Goal: Use online tool/utility: Use online tool/utility

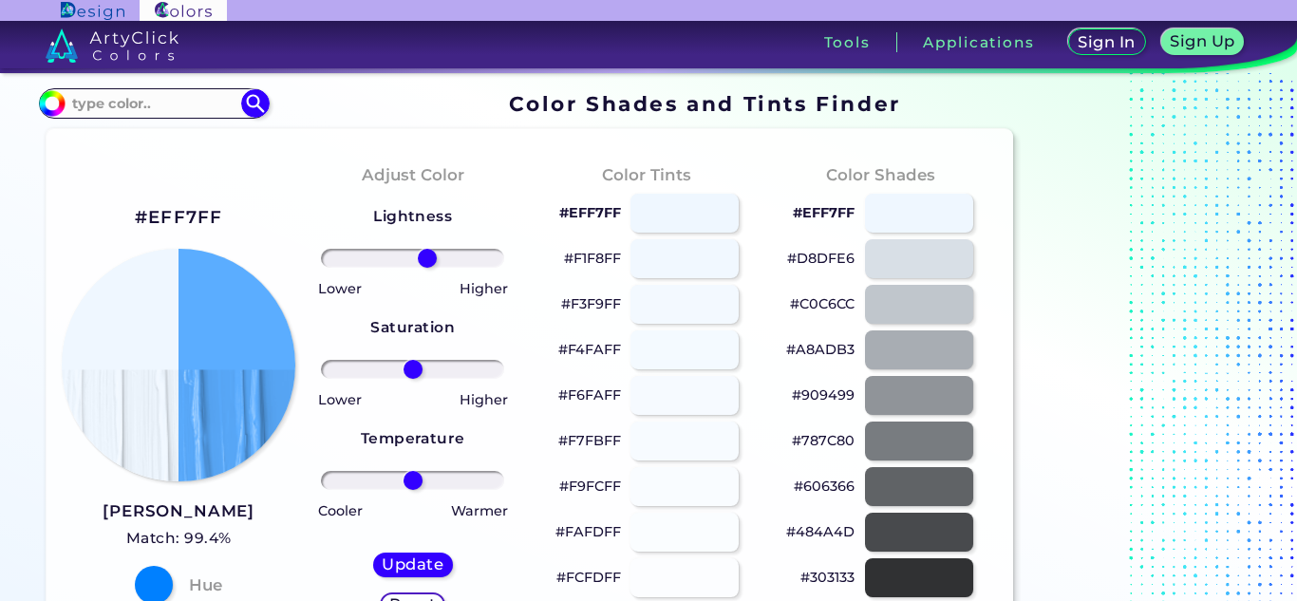
click at [427, 255] on input "range" at bounding box center [412, 258] width 183 height 19
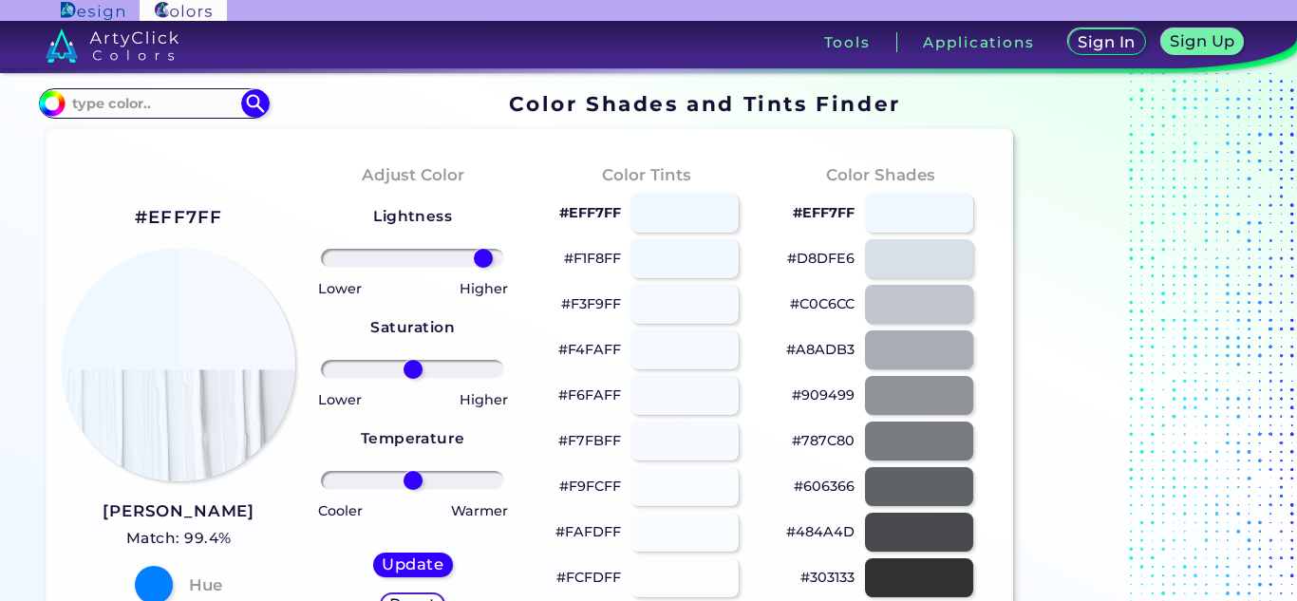
drag, startPoint x: 427, startPoint y: 255, endPoint x: 483, endPoint y: 252, distance: 56.2
type input "86"
click at [483, 252] on input "range" at bounding box center [412, 258] width 183 height 19
drag, startPoint x: 415, startPoint y: 369, endPoint x: 270, endPoint y: 352, distance: 146.3
click at [321, 360] on input "range" at bounding box center [412, 369] width 183 height 19
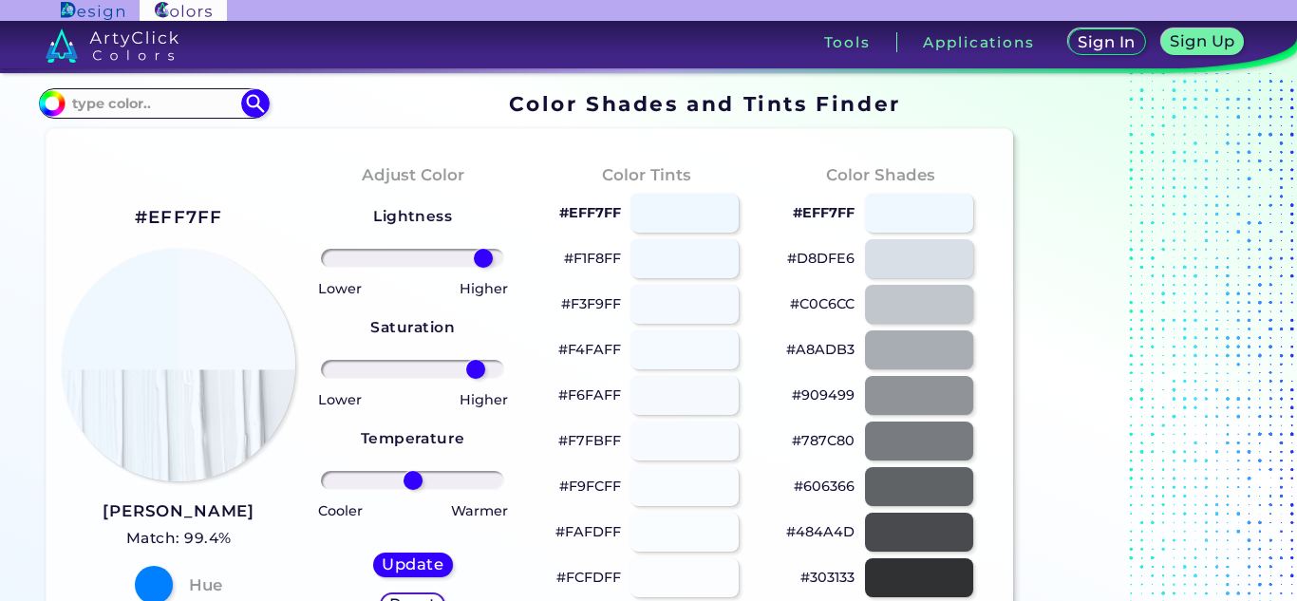
drag, startPoint x: 349, startPoint y: 365, endPoint x: 476, endPoint y: 363, distance: 126.3
click at [476, 363] on input "range" at bounding box center [412, 369] width 183 height 19
drag, startPoint x: 477, startPoint y: 363, endPoint x: 513, endPoint y: 362, distance: 36.1
type input "100"
click at [504, 362] on input "range" at bounding box center [412, 369] width 183 height 19
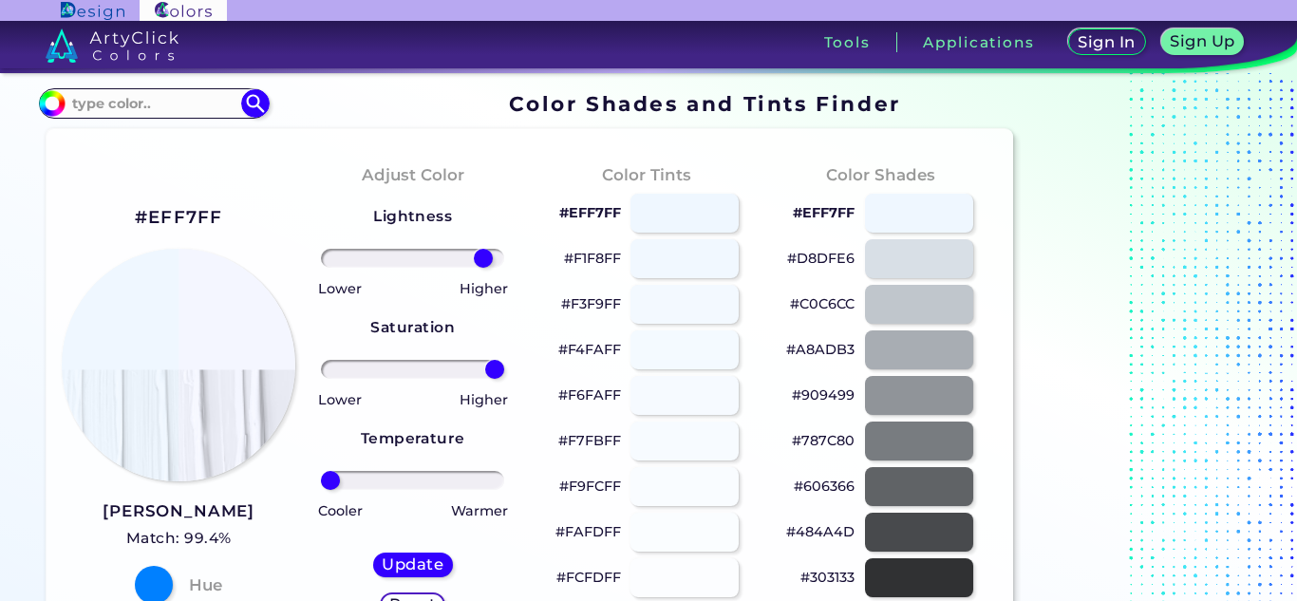
drag, startPoint x: 408, startPoint y: 478, endPoint x: 302, endPoint y: 480, distance: 106.4
click at [321, 480] on input "range" at bounding box center [412, 480] width 183 height 19
drag, startPoint x: 345, startPoint y: 472, endPoint x: 597, endPoint y: 461, distance: 252.8
click at [504, 471] on input "range" at bounding box center [412, 480] width 183 height 19
type input "98"
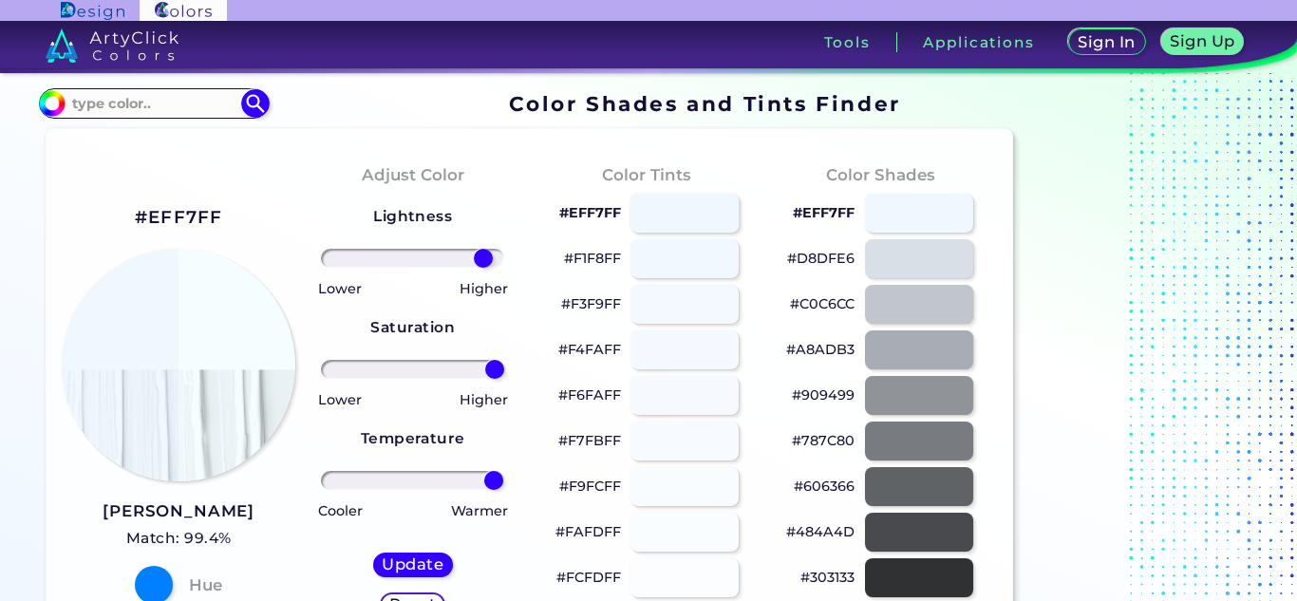
click at [712, 214] on div at bounding box center [684, 213] width 109 height 39
type input "#eff7ff"
type input "0"
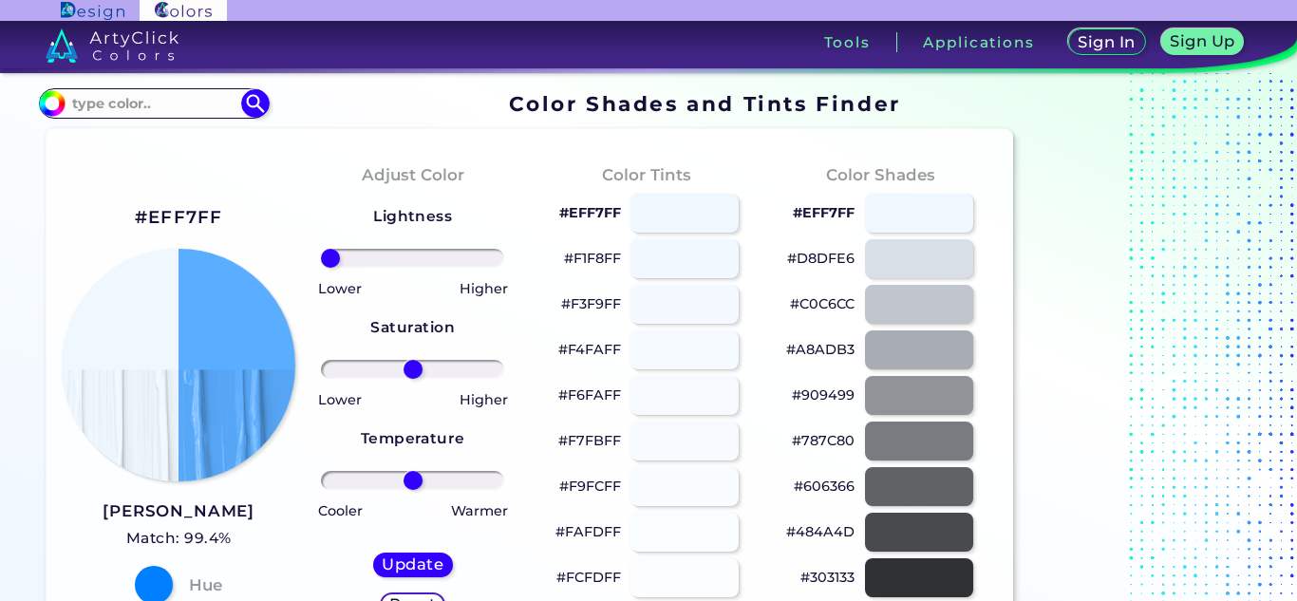
drag, startPoint x: 404, startPoint y: 255, endPoint x: 309, endPoint y: 254, distance: 95.0
click at [321, 254] on input "range" at bounding box center [412, 258] width 183 height 19
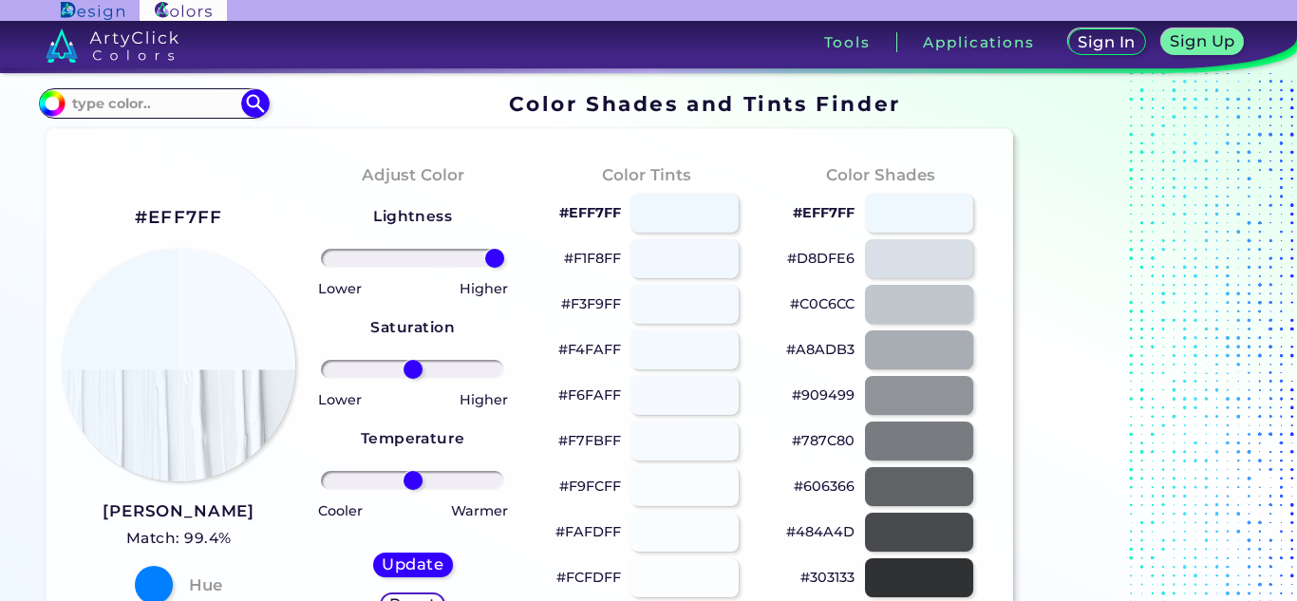
drag, startPoint x: 482, startPoint y: 264, endPoint x: 530, endPoint y: 255, distance: 48.2
type input "100"
click at [504, 255] on input "range" at bounding box center [412, 258] width 183 height 19
click at [949, 310] on div at bounding box center [918, 304] width 109 height 39
type input "#c0c6cc"
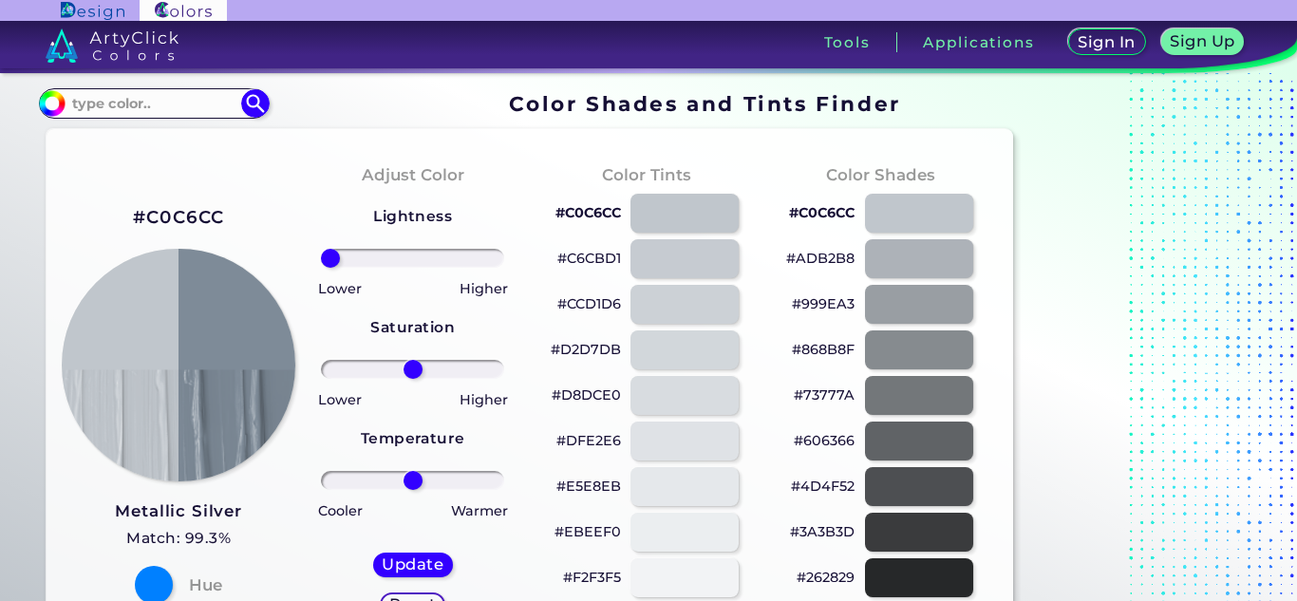
drag, startPoint x: 390, startPoint y: 253, endPoint x: 263, endPoint y: 261, distance: 127.5
click at [321, 261] on input "range" at bounding box center [412, 258] width 183 height 19
drag, startPoint x: 378, startPoint y: 259, endPoint x: 266, endPoint y: 261, distance: 112.1
click at [321, 261] on input "range" at bounding box center [412, 258] width 183 height 19
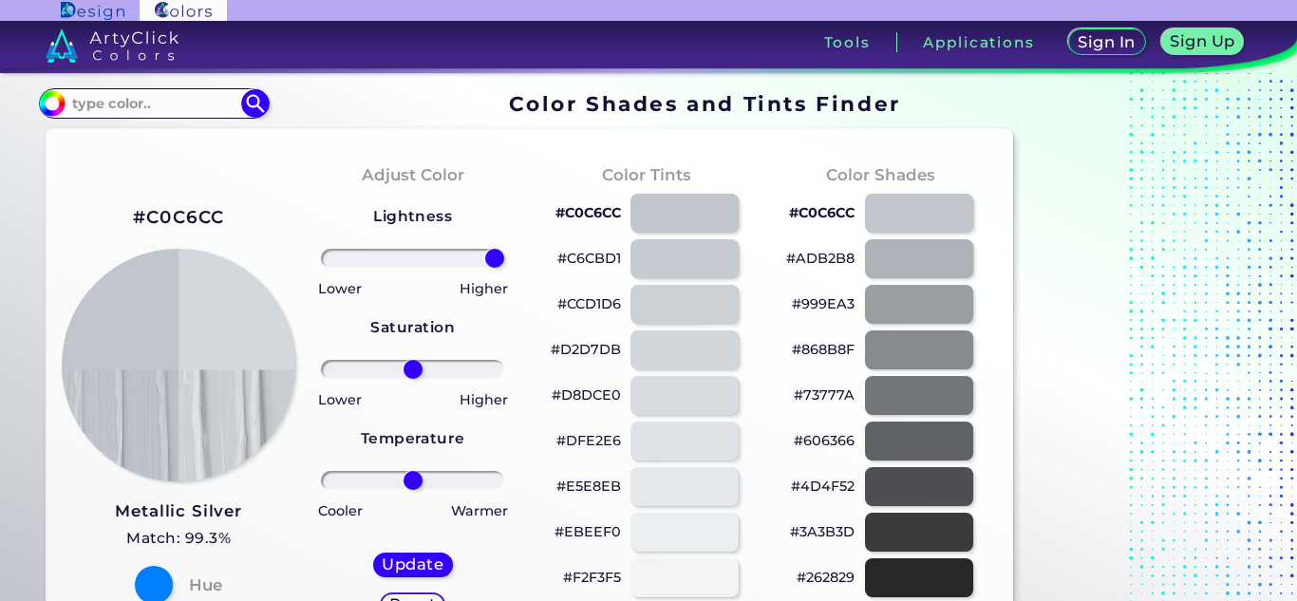
drag, startPoint x: 482, startPoint y: 254, endPoint x: 587, endPoint y: 252, distance: 104.5
type input "100"
click at [504, 252] on input "range" at bounding box center [412, 258] width 183 height 19
drag, startPoint x: 364, startPoint y: 368, endPoint x: 268, endPoint y: 363, distance: 96.1
click at [321, 363] on input "range" at bounding box center [412, 369] width 183 height 19
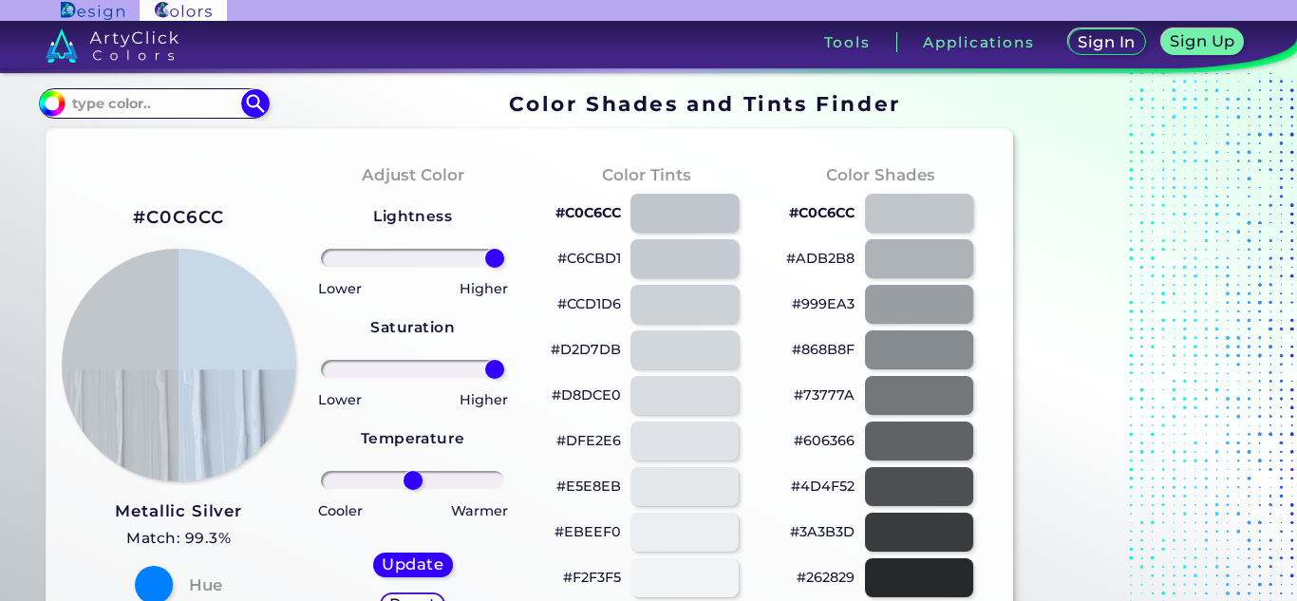
drag, startPoint x: 432, startPoint y: 368, endPoint x: 520, endPoint y: 366, distance: 88.4
click at [504, 366] on input "range" at bounding box center [412, 369] width 183 height 19
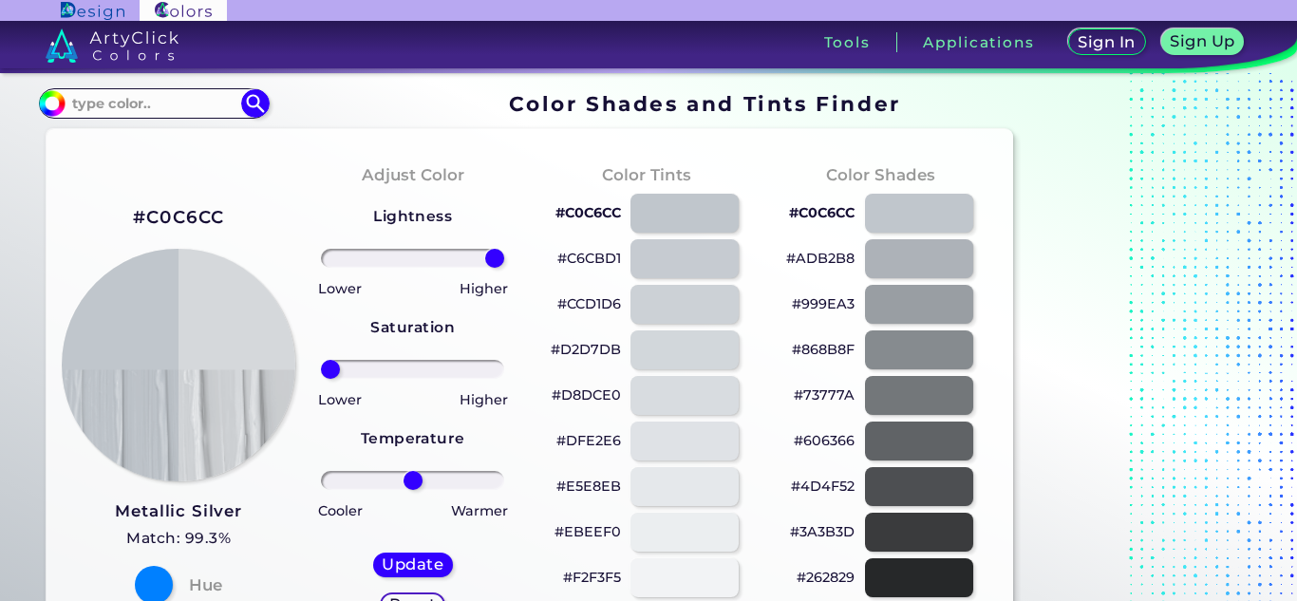
drag, startPoint x: 420, startPoint y: 368, endPoint x: 257, endPoint y: 367, distance: 162.4
type input "-100"
click at [321, 367] on input "range" at bounding box center [412, 369] width 183 height 19
drag, startPoint x: 354, startPoint y: 477, endPoint x: 271, endPoint y: 479, distance: 83.6
type input "-100"
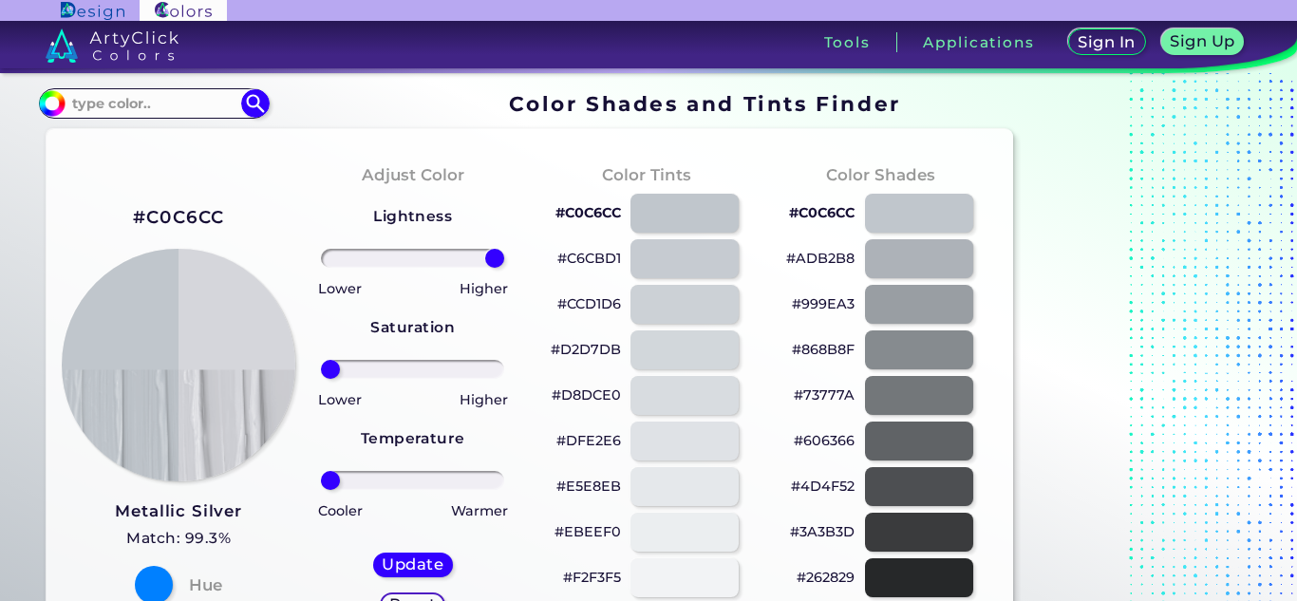
click at [321, 479] on input "range" at bounding box center [412, 480] width 183 height 19
click at [901, 201] on div at bounding box center [918, 213] width 109 height 39
type input "#c0c6cc"
type input "0"
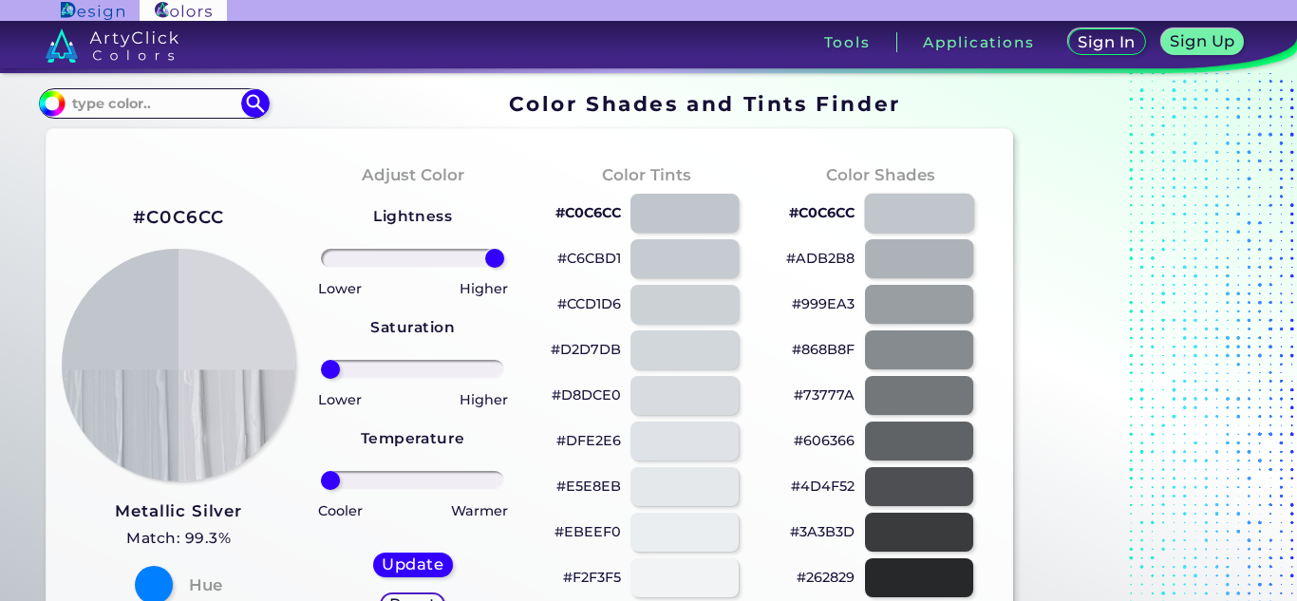
type input "0"
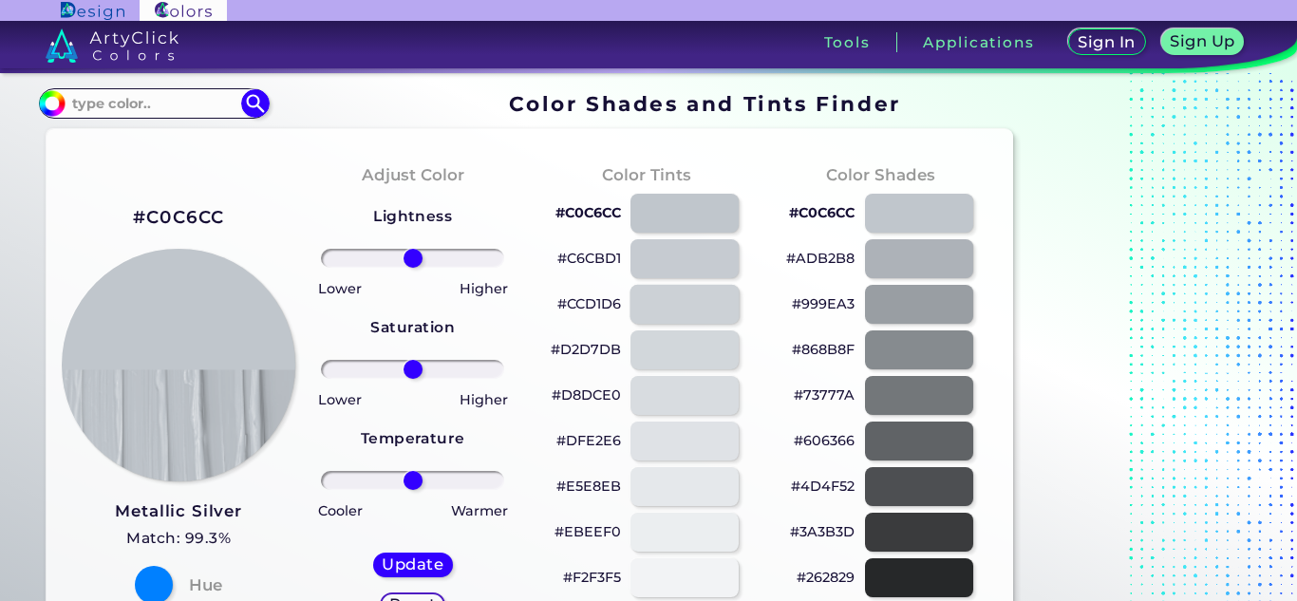
click at [711, 302] on div at bounding box center [684, 304] width 109 height 39
type input "#ccd1d6"
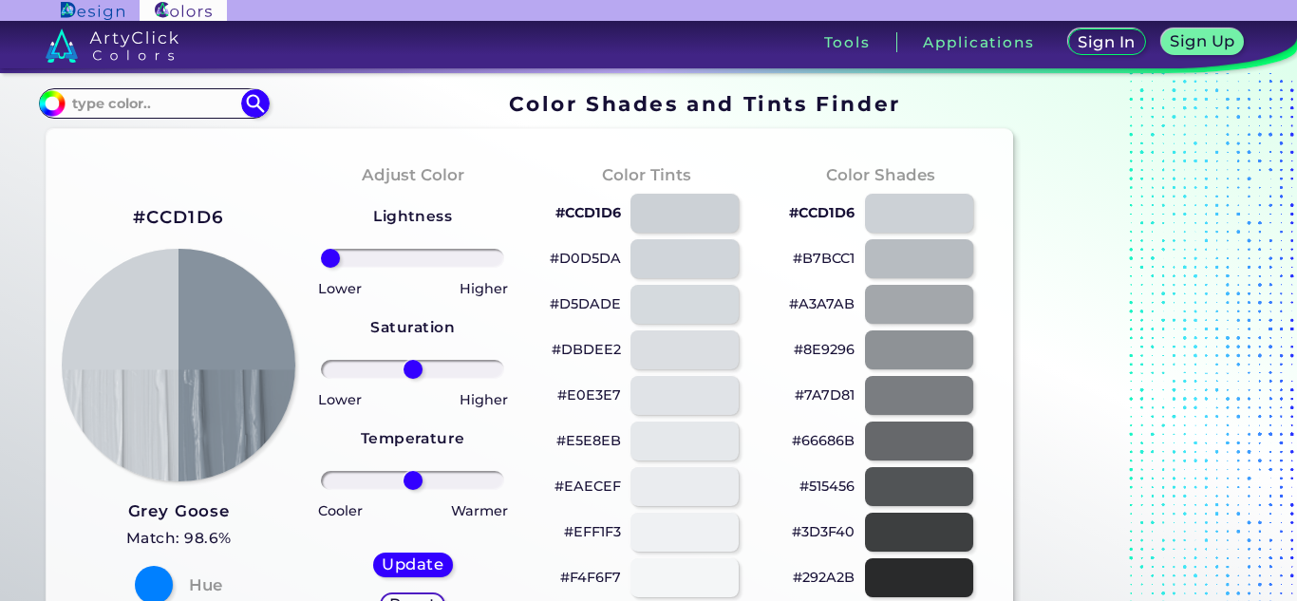
drag, startPoint x: 349, startPoint y: 259, endPoint x: 242, endPoint y: 265, distance: 107.5
click at [321, 265] on input "range" at bounding box center [412, 258] width 183 height 19
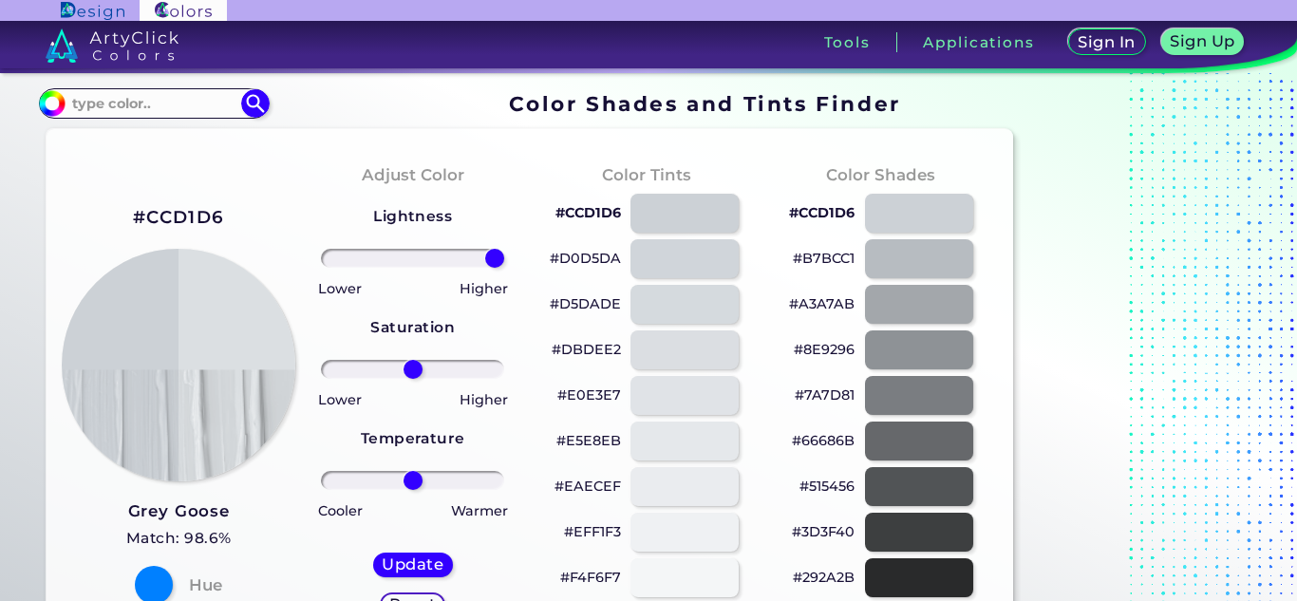
drag, startPoint x: 438, startPoint y: 254, endPoint x: 557, endPoint y: 253, distance: 119.7
type input "100"
click at [504, 253] on input "range" at bounding box center [412, 258] width 183 height 19
click at [889, 401] on div at bounding box center [918, 395] width 109 height 39
type input "#7a7d81"
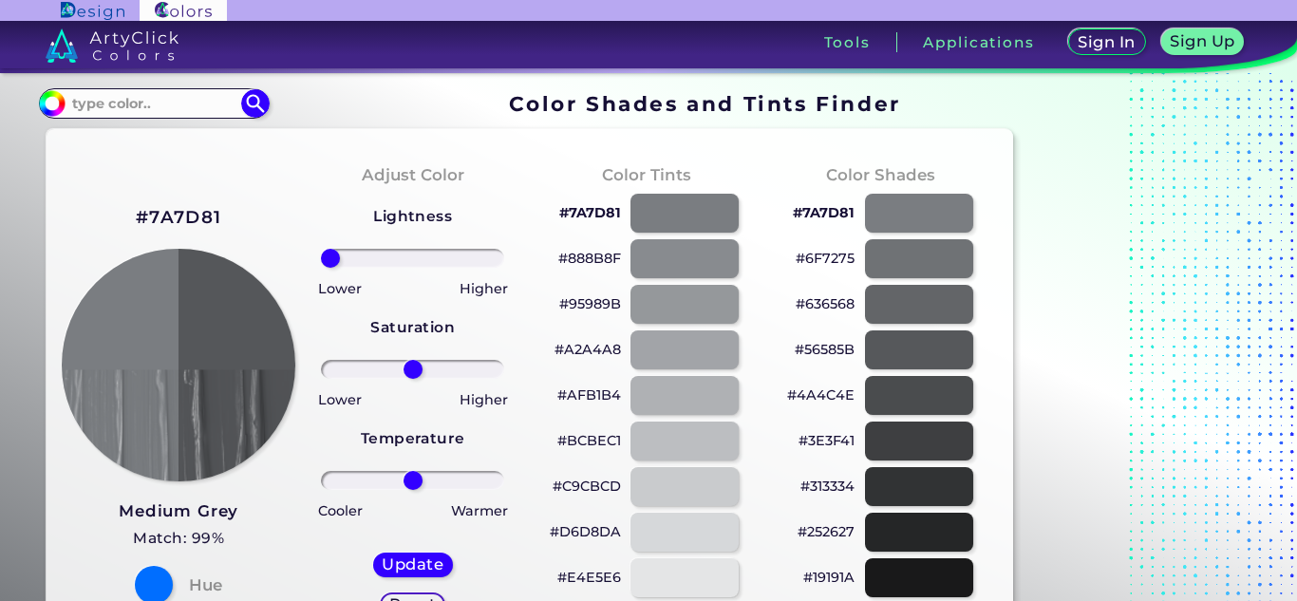
drag, startPoint x: 365, startPoint y: 254, endPoint x: 186, endPoint y: 268, distance: 179.1
click at [321, 268] on input "range" at bounding box center [412, 258] width 183 height 19
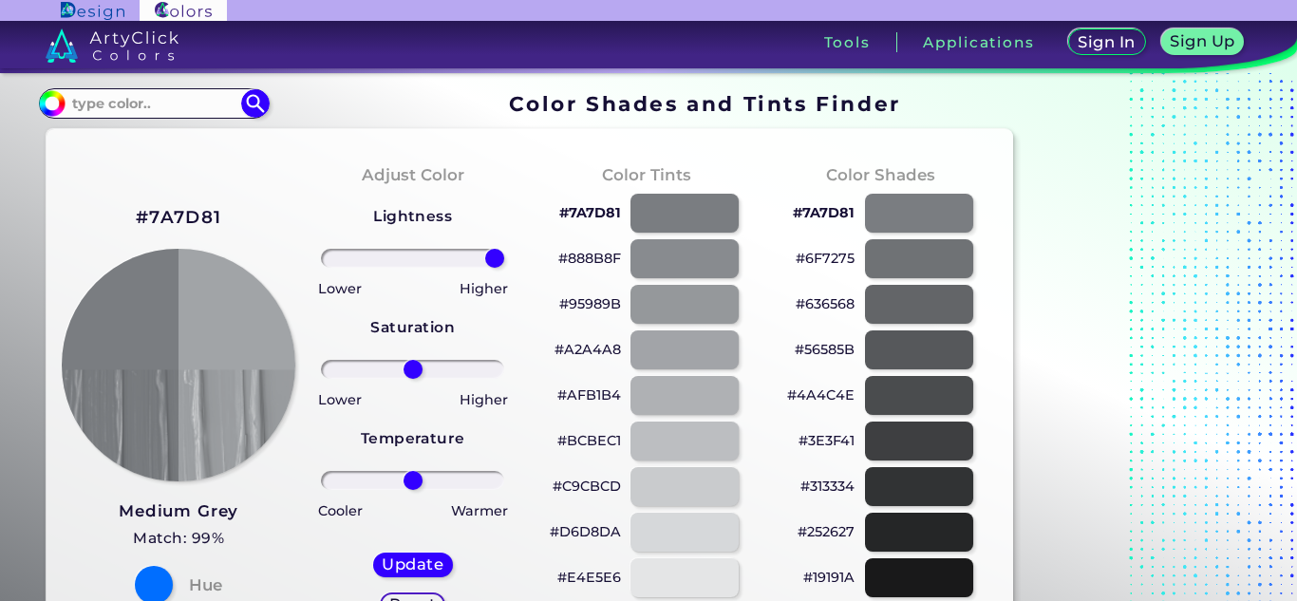
drag, startPoint x: 482, startPoint y: 254, endPoint x: 555, endPoint y: 251, distance: 72.3
type input "100"
click at [504, 251] on input "range" at bounding box center [412, 258] width 183 height 19
click at [171, 104] on input at bounding box center [154, 103] width 177 height 26
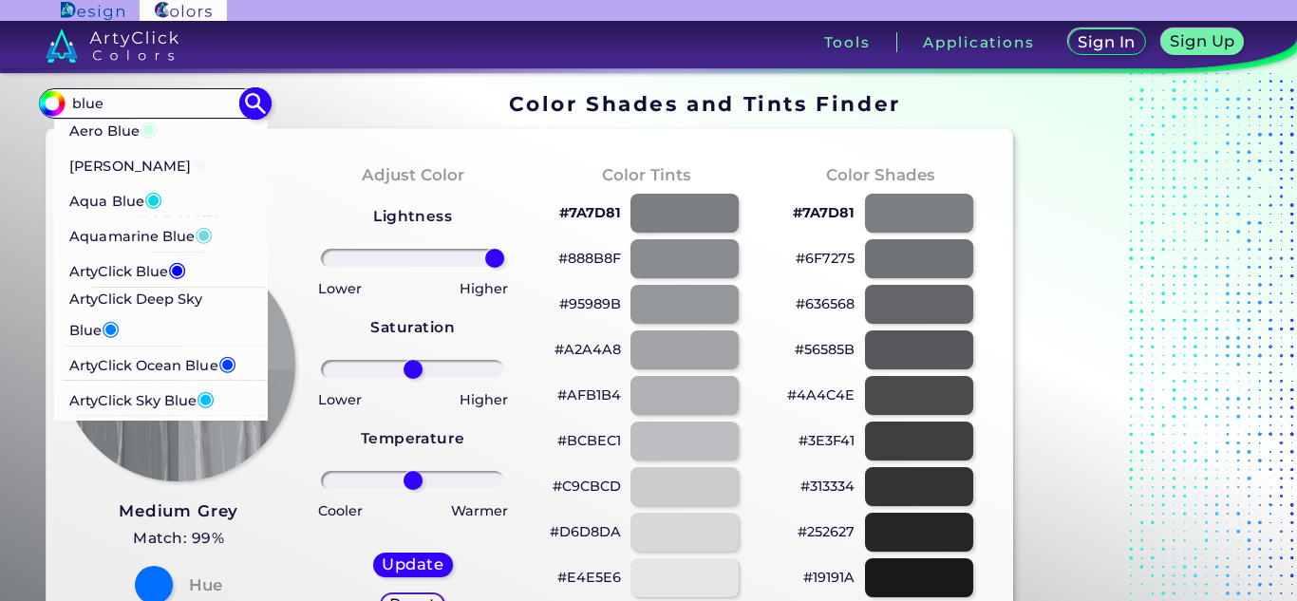
type input "blue"
click at [154, 193] on span "◉" at bounding box center [153, 198] width 18 height 25
type input "#02d8e9"
type input "#02D8E9"
type input "0"
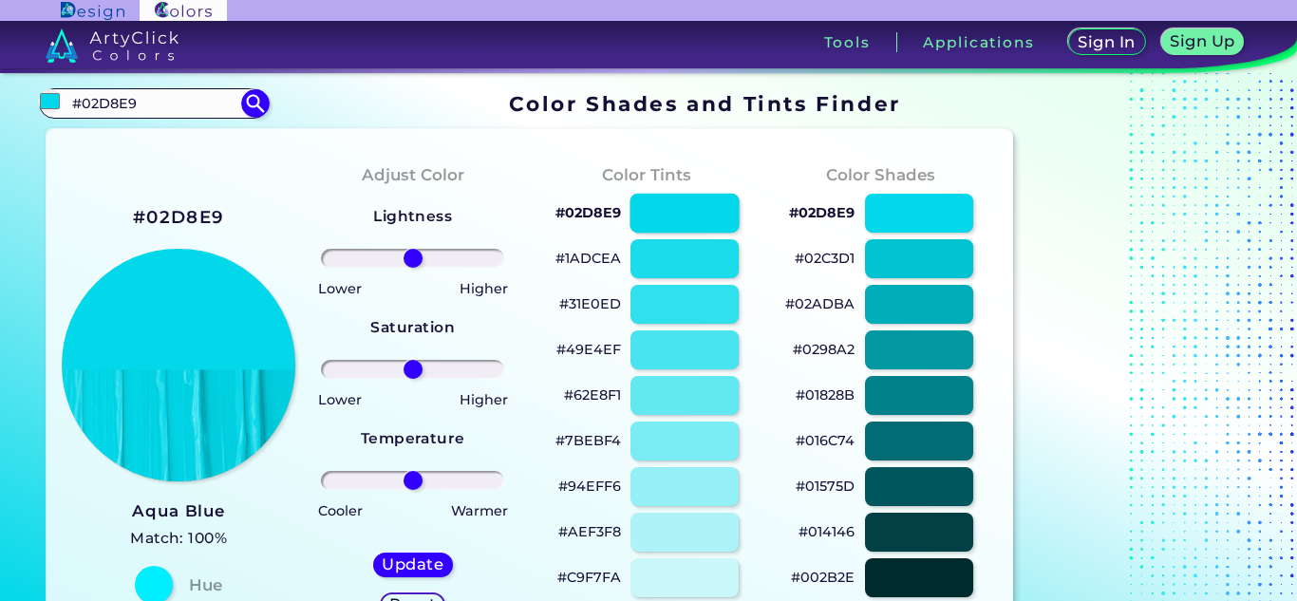
click at [725, 218] on div at bounding box center [684, 213] width 109 height 39
type input "#02d8e9"
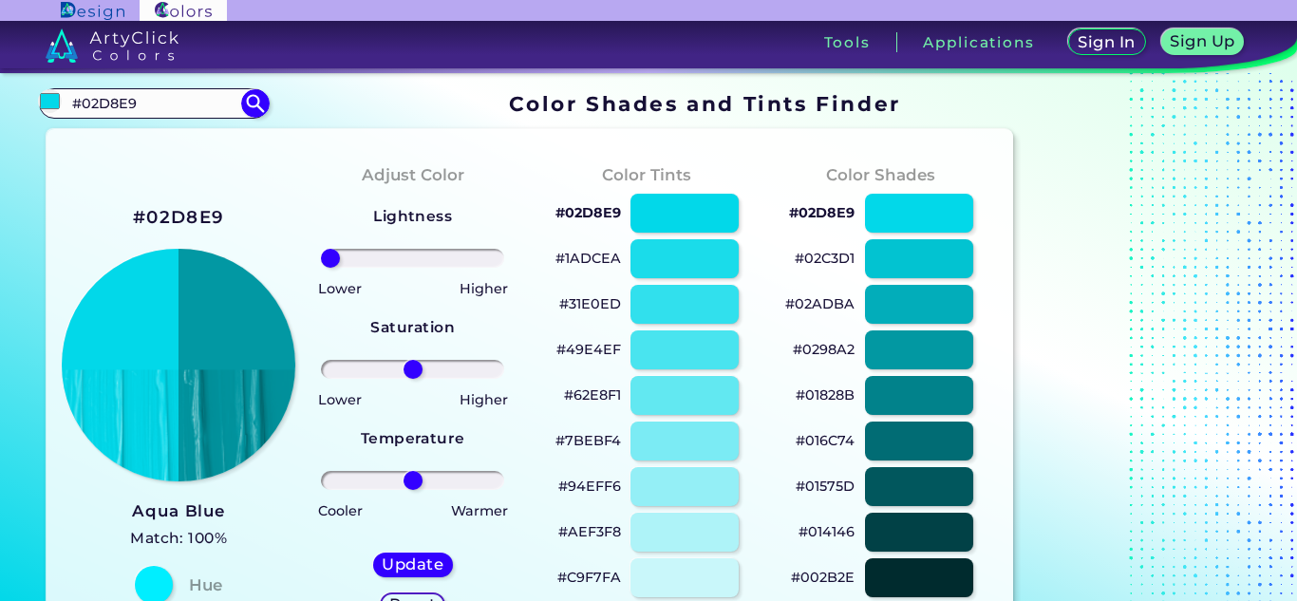
drag, startPoint x: 349, startPoint y: 255, endPoint x: 269, endPoint y: 259, distance: 80.8
click at [321, 259] on input "range" at bounding box center [412, 258] width 183 height 19
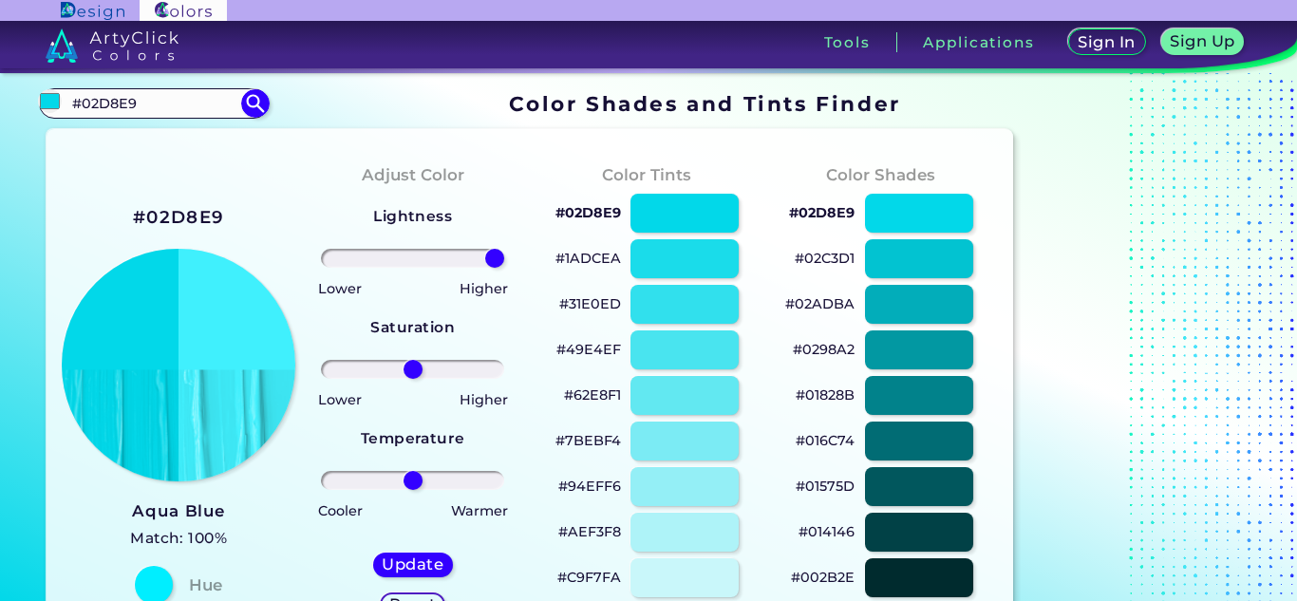
drag, startPoint x: 474, startPoint y: 258, endPoint x: 583, endPoint y: 254, distance: 109.3
type input "100"
click at [504, 254] on input "range" at bounding box center [412, 258] width 183 height 19
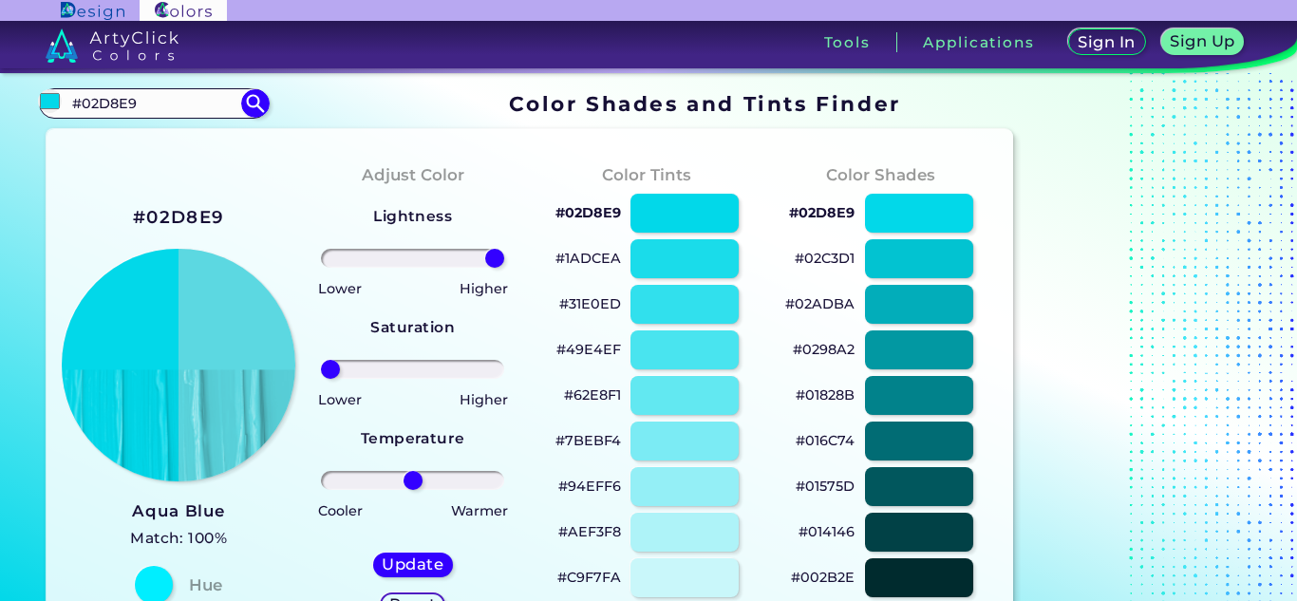
drag, startPoint x: 348, startPoint y: 371, endPoint x: 283, endPoint y: 371, distance: 64.6
click at [321, 371] on input "range" at bounding box center [412, 369] width 183 height 19
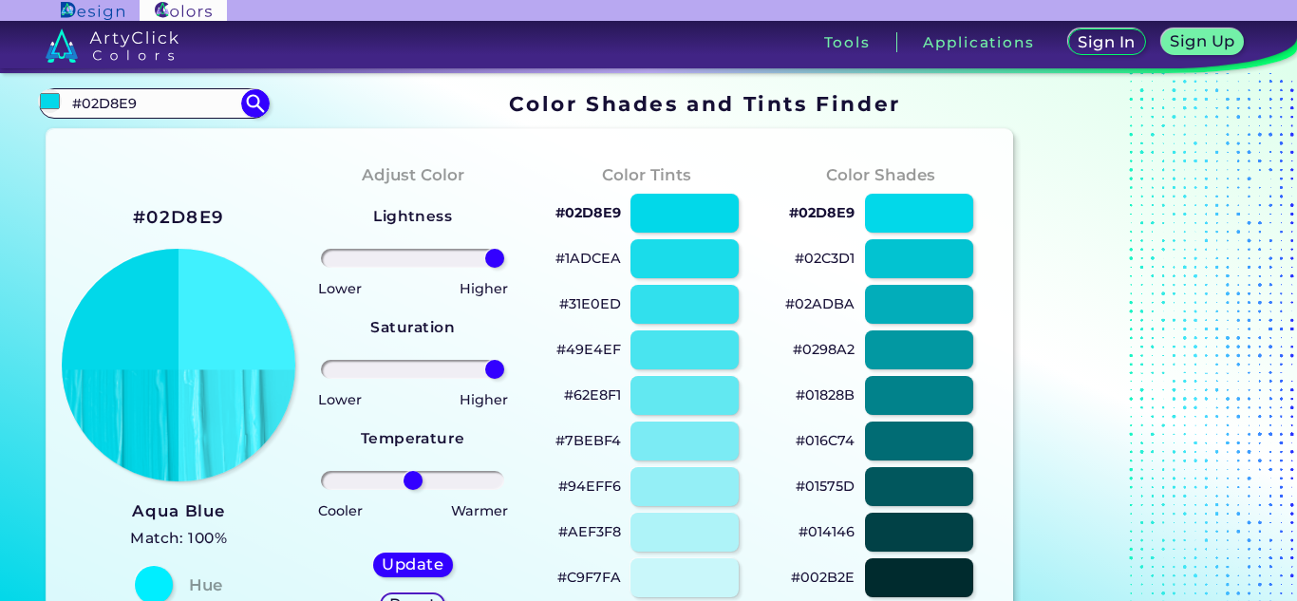
drag, startPoint x: 484, startPoint y: 365, endPoint x: 535, endPoint y: 367, distance: 50.4
type input "100"
click at [504, 367] on input "range" at bounding box center [412, 369] width 183 height 19
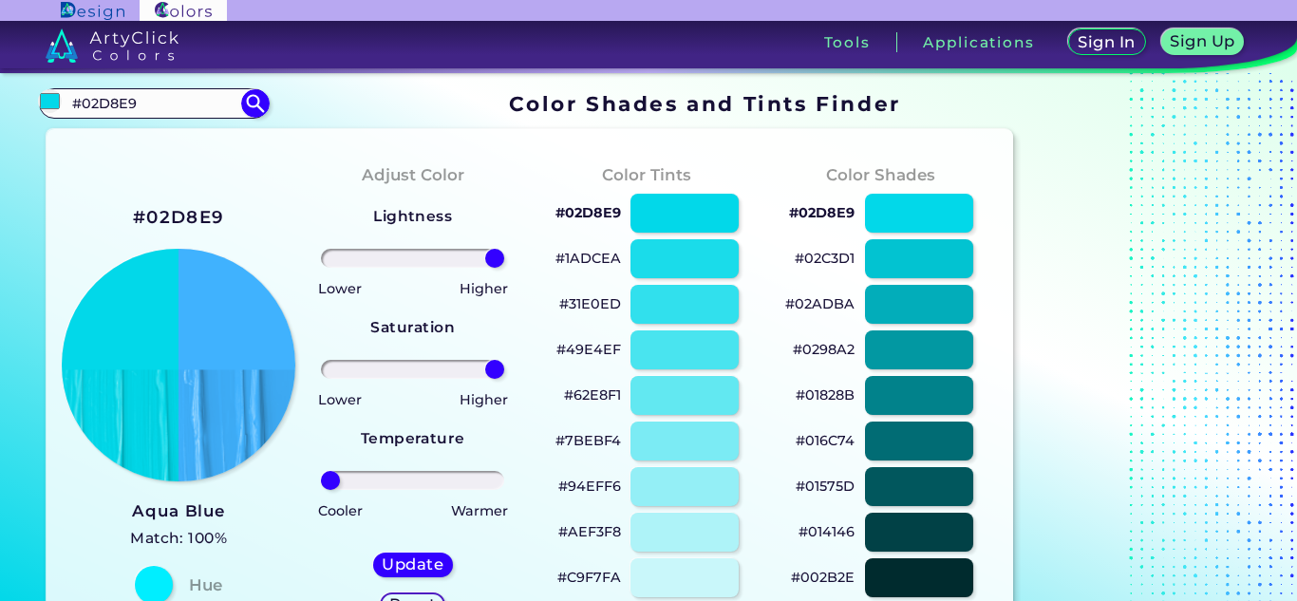
drag, startPoint x: 355, startPoint y: 478, endPoint x: 287, endPoint y: 483, distance: 68.6
click at [321, 483] on input "range" at bounding box center [412, 480] width 183 height 19
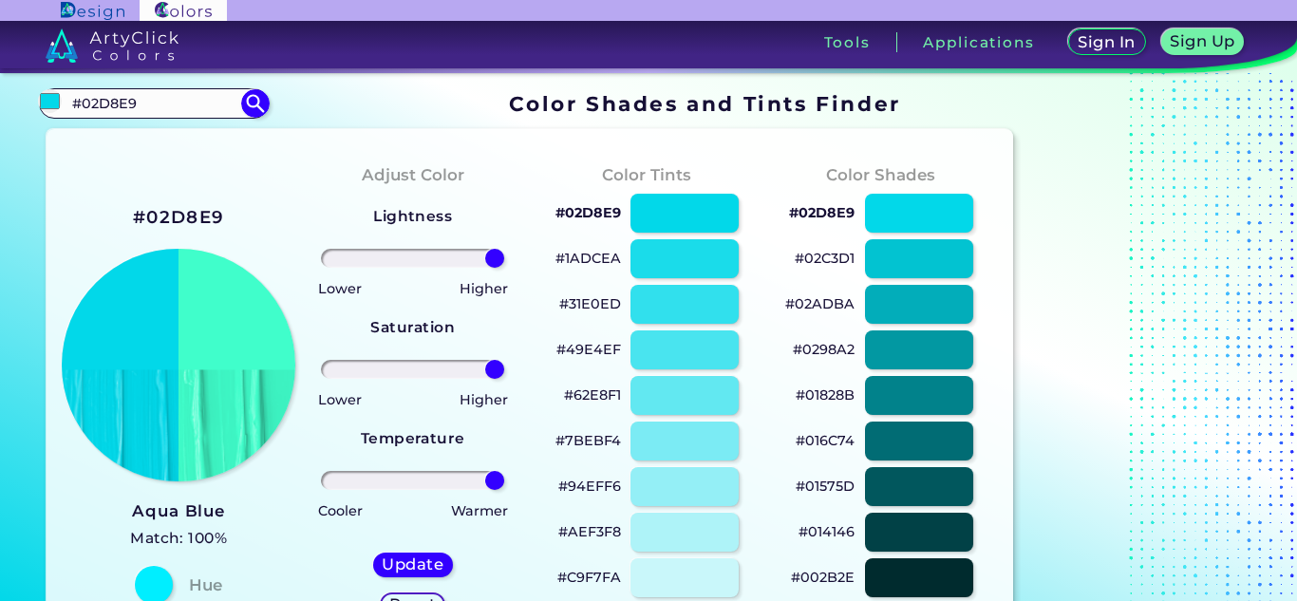
drag, startPoint x: 454, startPoint y: 474, endPoint x: 558, endPoint y: 479, distance: 104.6
type input "100"
click at [504, 479] on input "range" at bounding box center [412, 480] width 183 height 19
click at [686, 213] on div at bounding box center [684, 213] width 109 height 39
type input "#02d8e9"
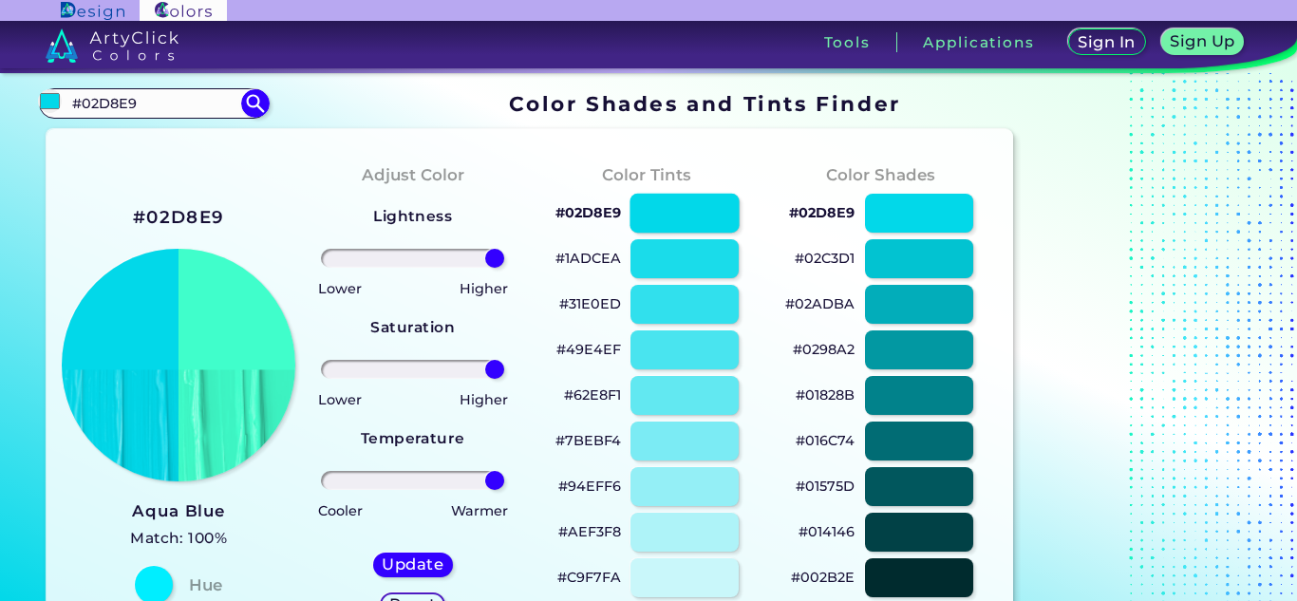
type input "0"
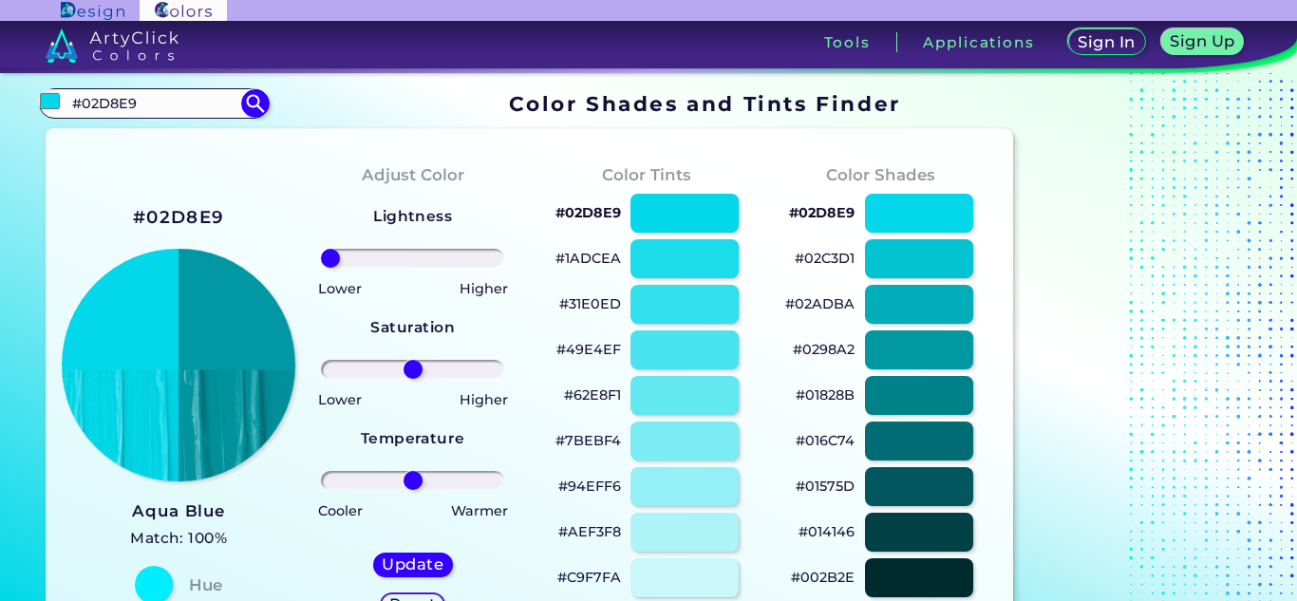
drag, startPoint x: 351, startPoint y: 256, endPoint x: 287, endPoint y: 257, distance: 64.6
click at [321, 257] on input "range" at bounding box center [412, 258] width 183 height 19
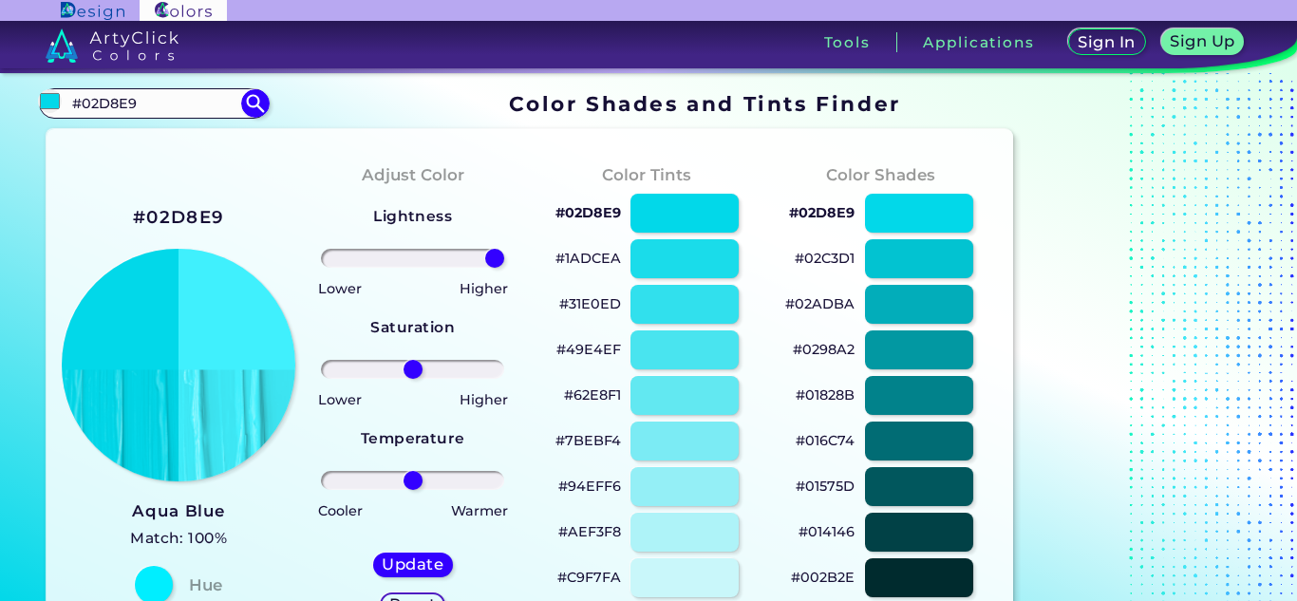
drag, startPoint x: 457, startPoint y: 256, endPoint x: 532, endPoint y: 257, distance: 75.0
type input "100"
click at [504, 257] on input "range" at bounding box center [412, 258] width 183 height 19
click at [897, 302] on div at bounding box center [918, 304] width 109 height 39
type input "#02adba"
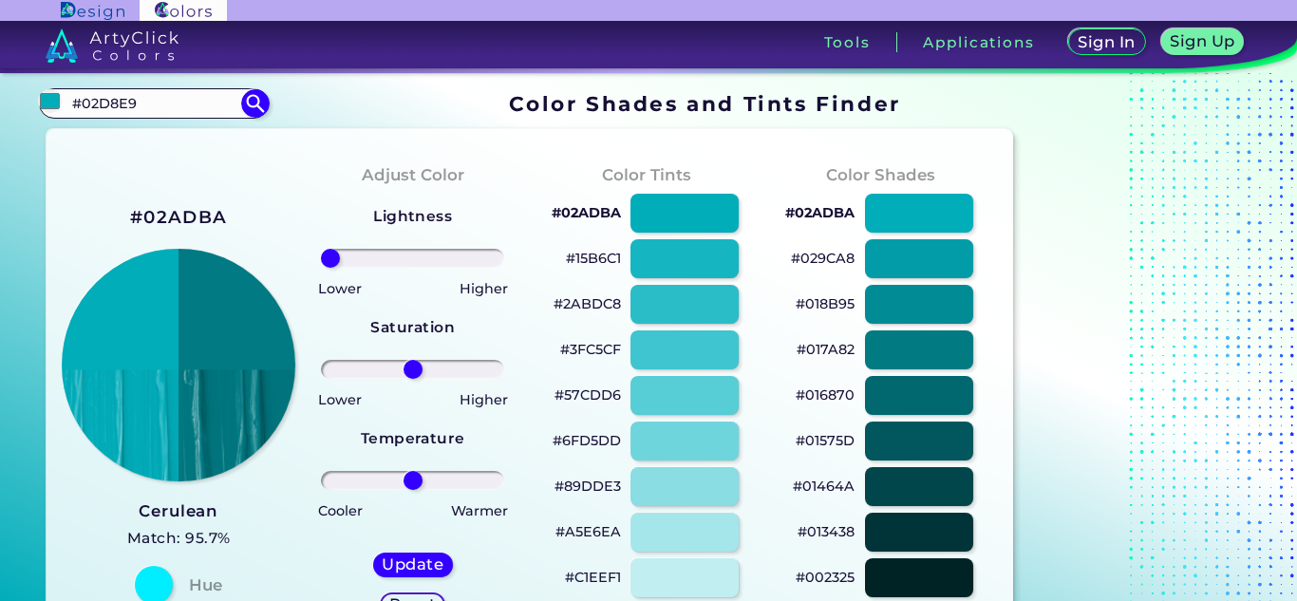
drag, startPoint x: 359, startPoint y: 254, endPoint x: 285, endPoint y: 250, distance: 74.2
click at [321, 250] on input "range" at bounding box center [412, 258] width 183 height 19
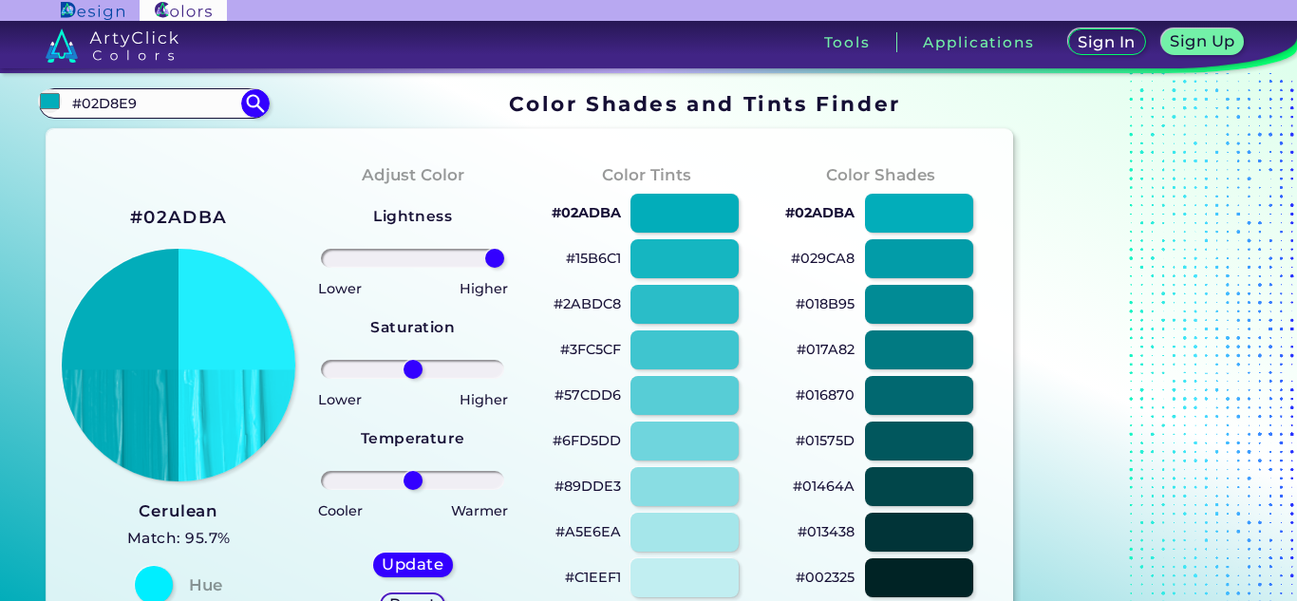
drag, startPoint x: 465, startPoint y: 256, endPoint x: 562, endPoint y: 259, distance: 96.9
type input "100"
click at [504, 259] on input "range" at bounding box center [412, 258] width 183 height 19
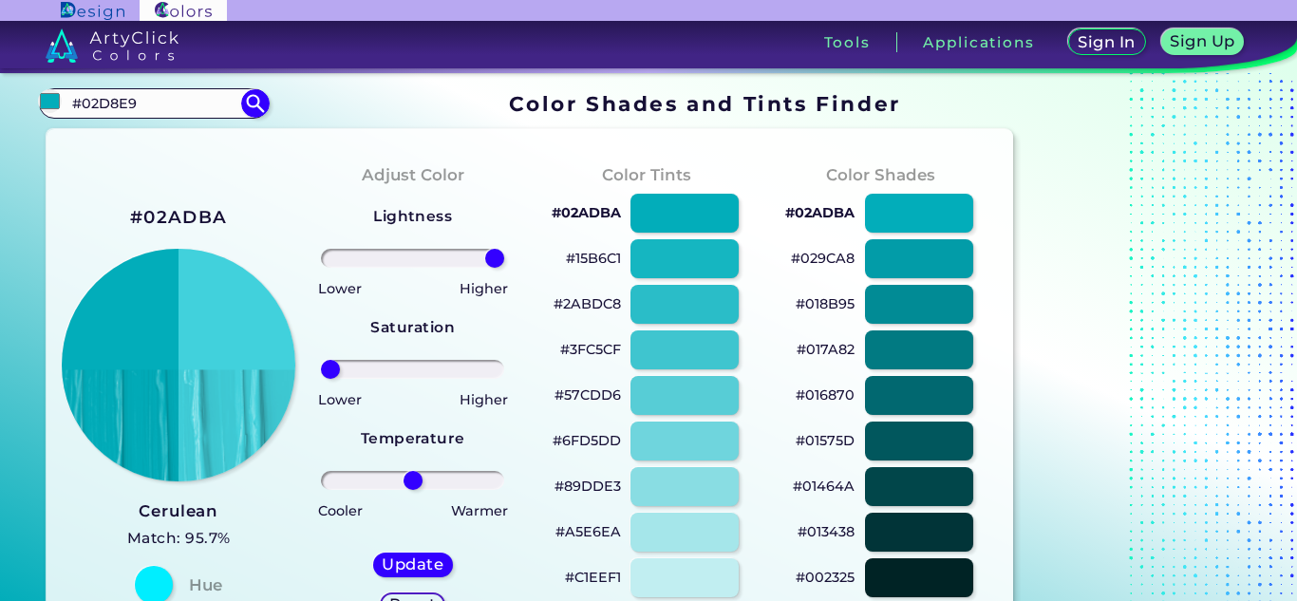
drag, startPoint x: 355, startPoint y: 374, endPoint x: 263, endPoint y: 371, distance: 92.2
click at [321, 371] on input "range" at bounding box center [412, 369] width 183 height 19
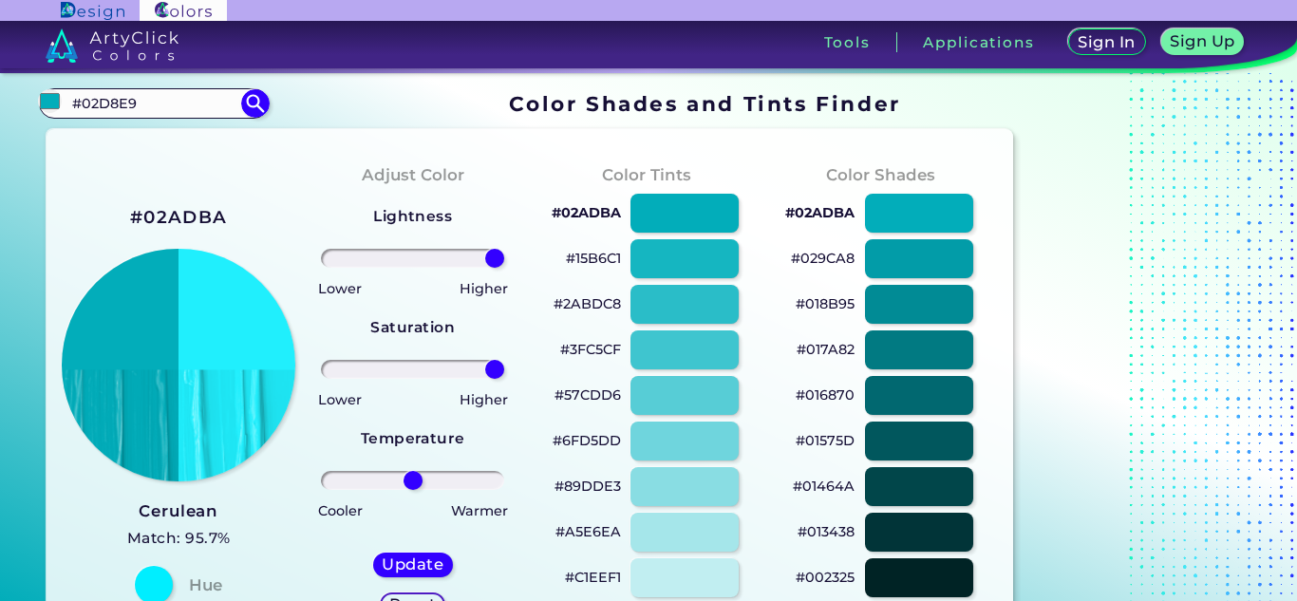
drag, startPoint x: 431, startPoint y: 364, endPoint x: 518, endPoint y: 368, distance: 86.5
type input "100"
click at [504, 368] on input "range" at bounding box center [412, 369] width 183 height 19
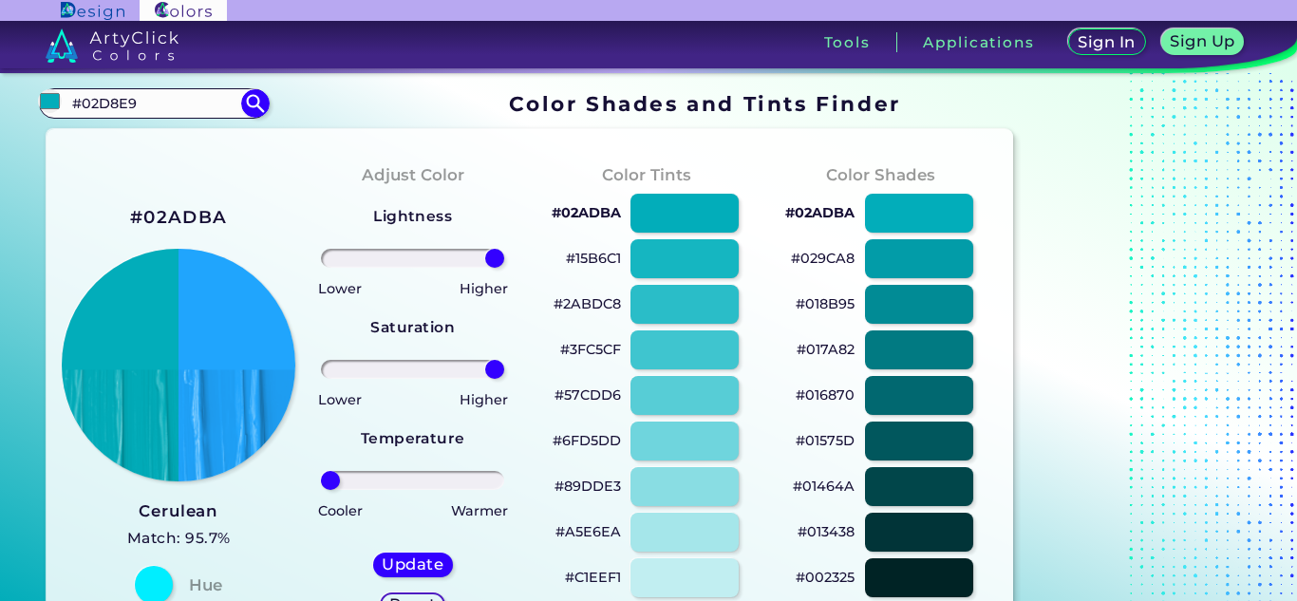
drag, startPoint x: 345, startPoint y: 475, endPoint x: 273, endPoint y: 473, distance: 71.2
click at [321, 473] on input "range" at bounding box center [412, 480] width 183 height 19
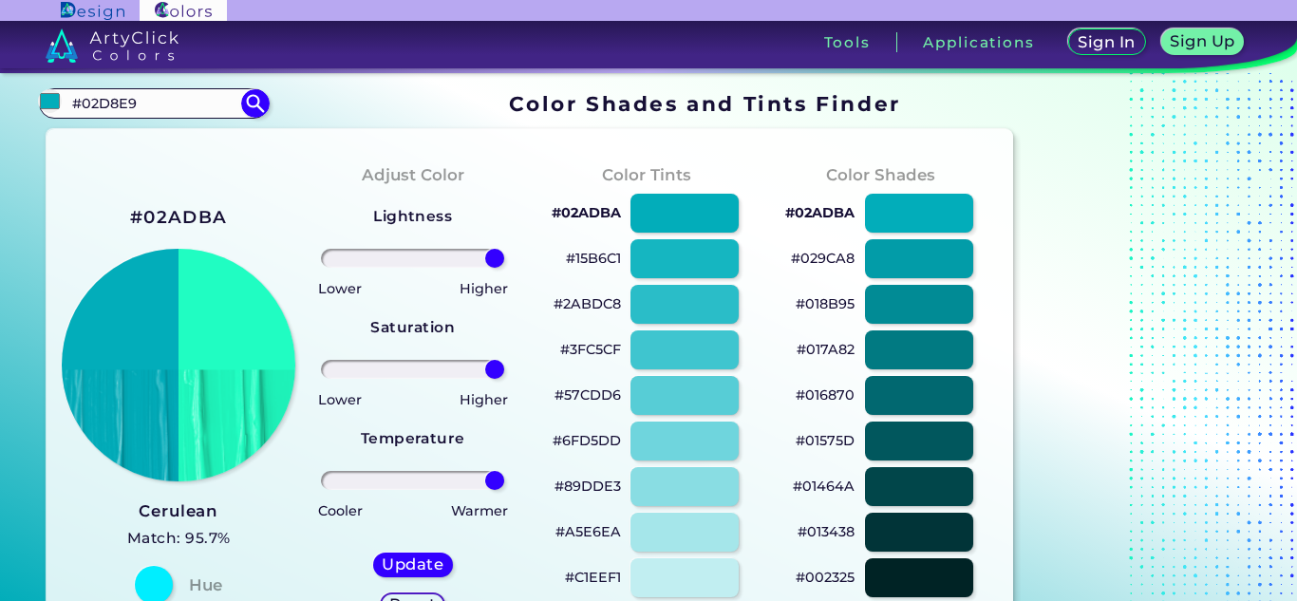
drag, startPoint x: 435, startPoint y: 474, endPoint x: 546, endPoint y: 473, distance: 111.1
type input "100"
click at [504, 473] on input "range" at bounding box center [412, 480] width 183 height 19
click at [680, 307] on div at bounding box center [684, 304] width 109 height 39
type input "#2abdc8"
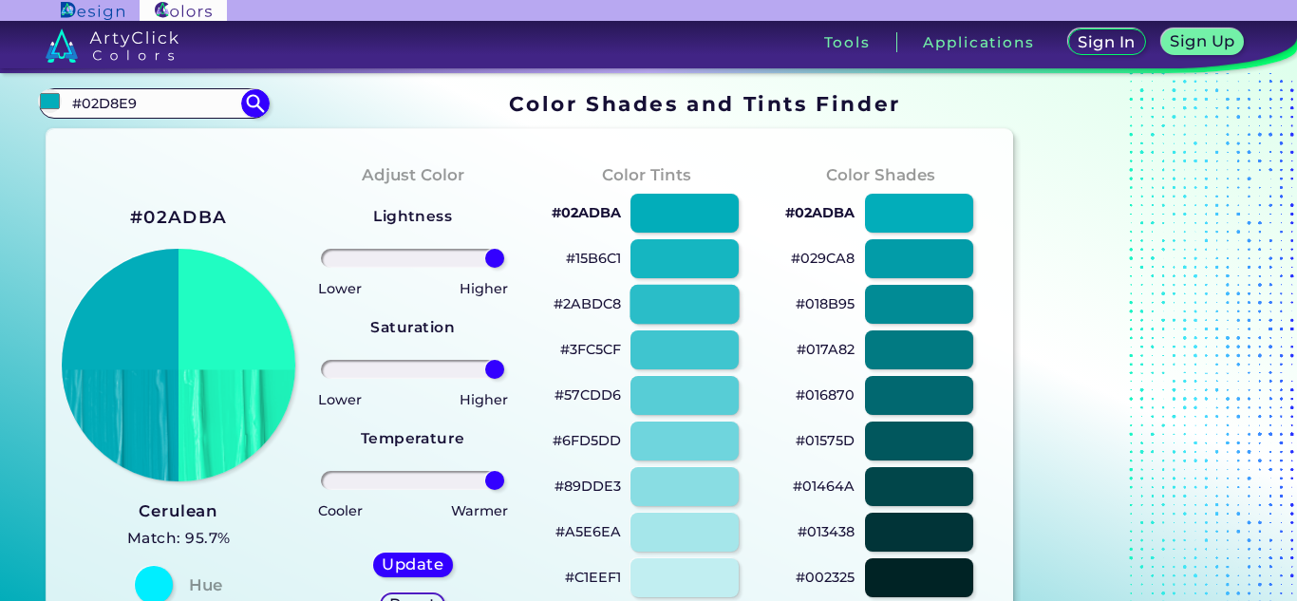
type input "0"
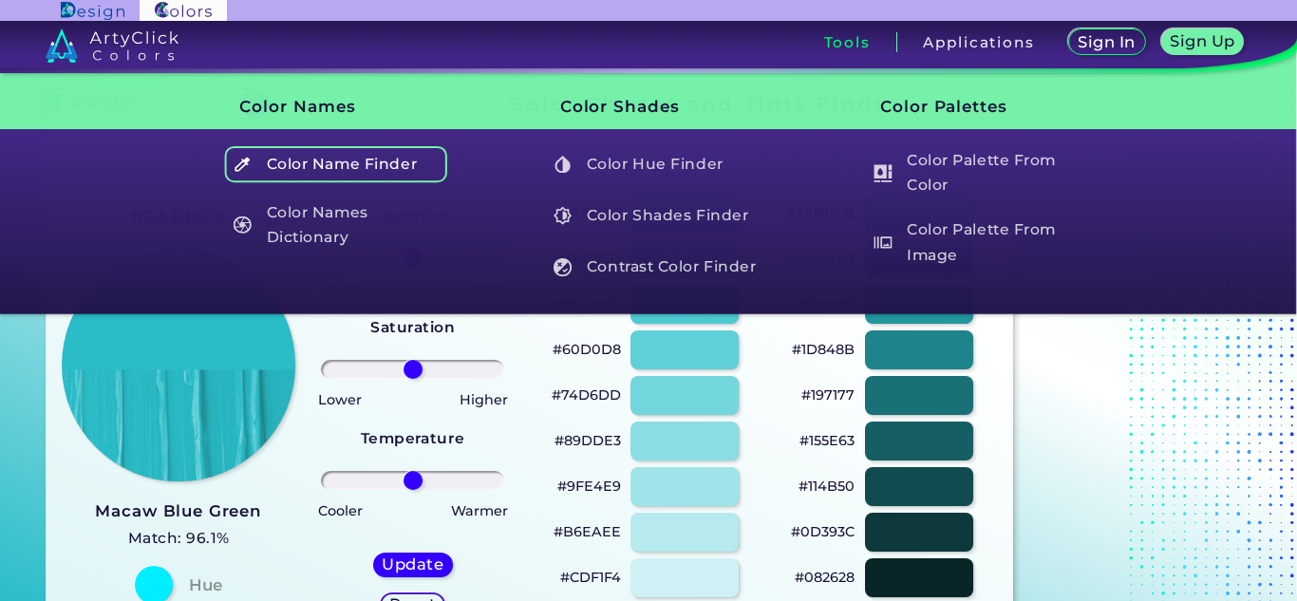
click at [323, 168] on h5 "Color Name Finder" at bounding box center [335, 164] width 223 height 36
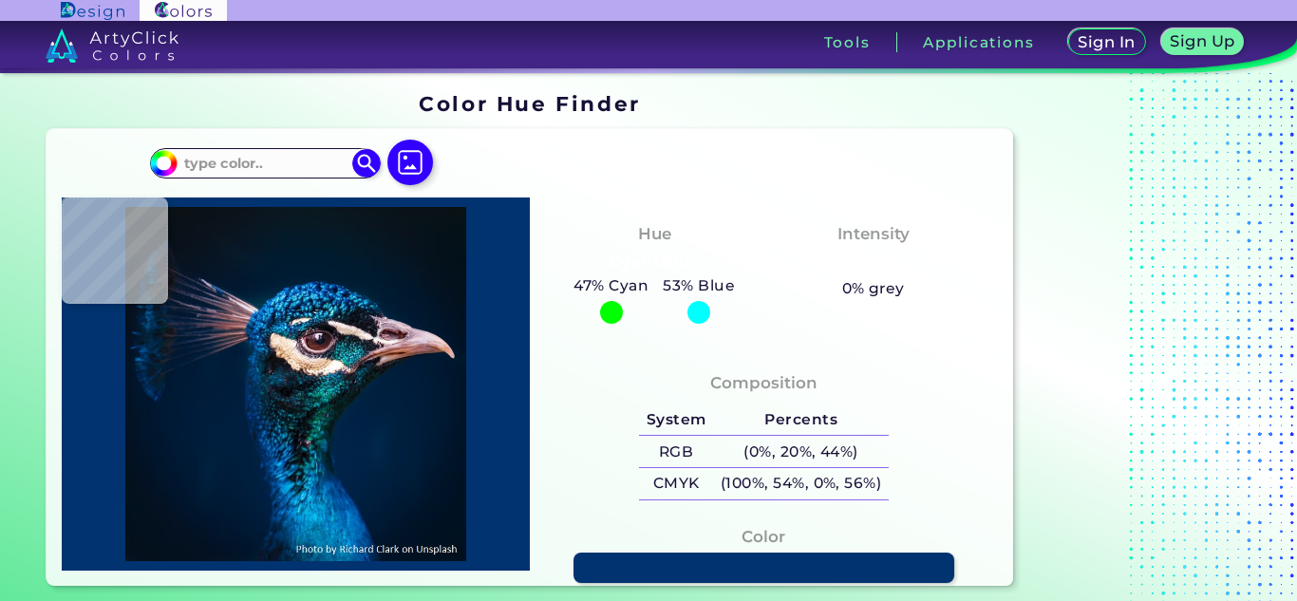
type input "#071424"
type input "#001b30"
type input "#001B30"
type input "#001f37"
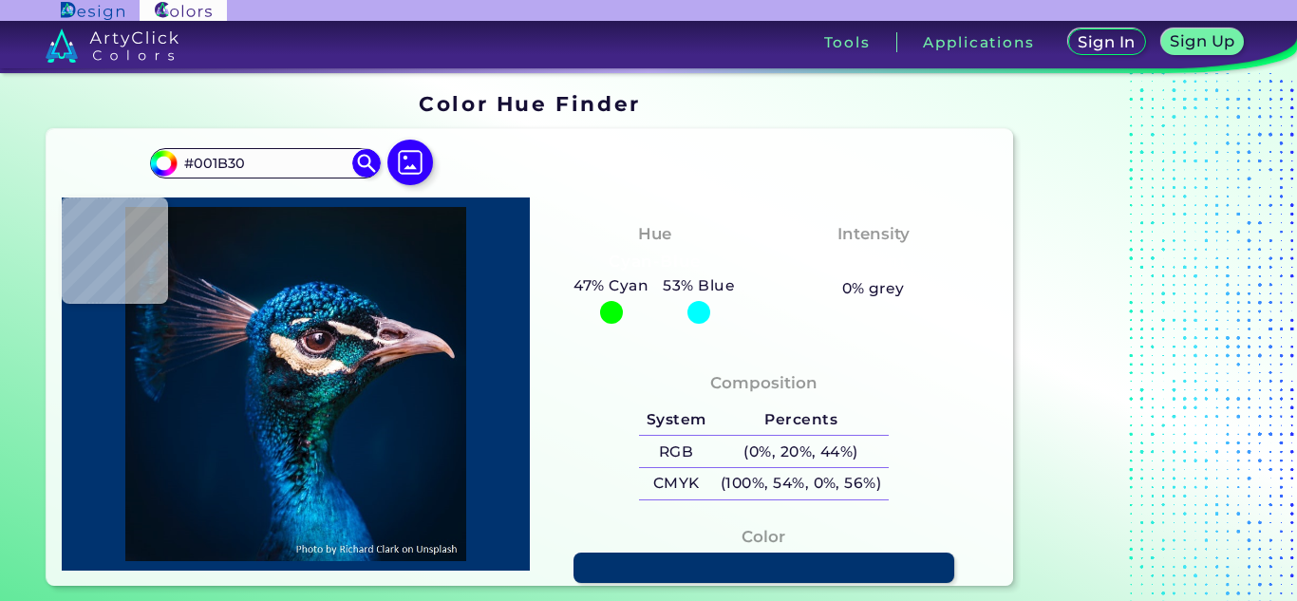
type input "#001F37"
type input "#3669cd"
type input "#3669CD"
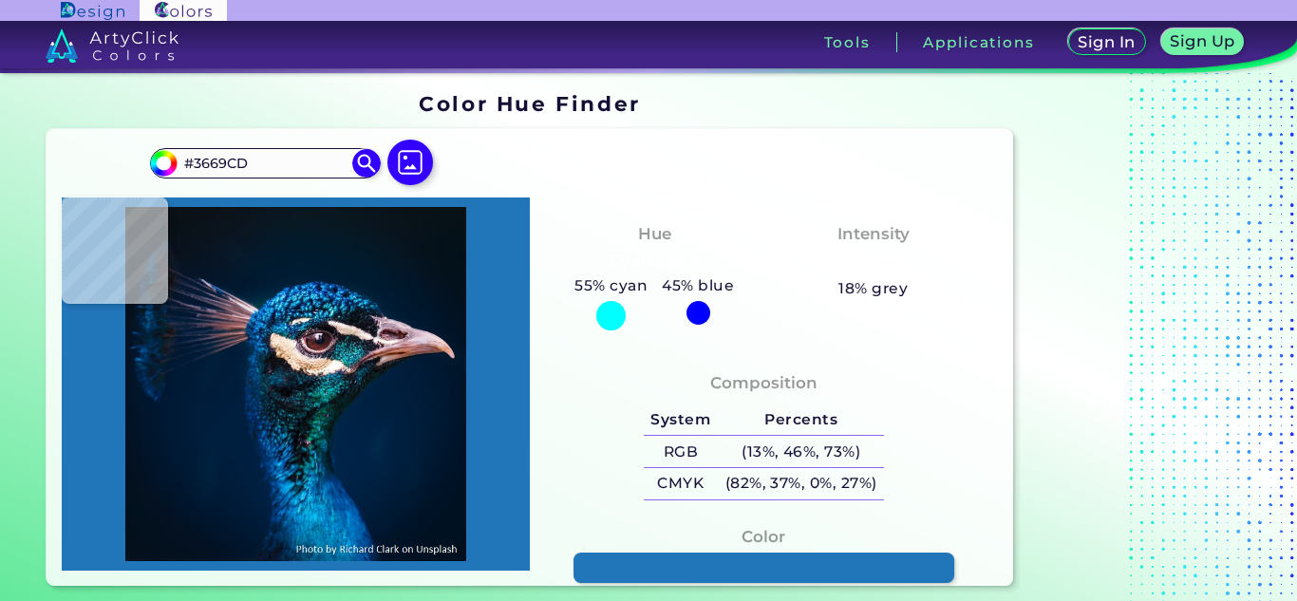
type input "#2175b9"
type input "#2175B9"
type input "#001e38"
type input "#001E38"
type input "#001c32"
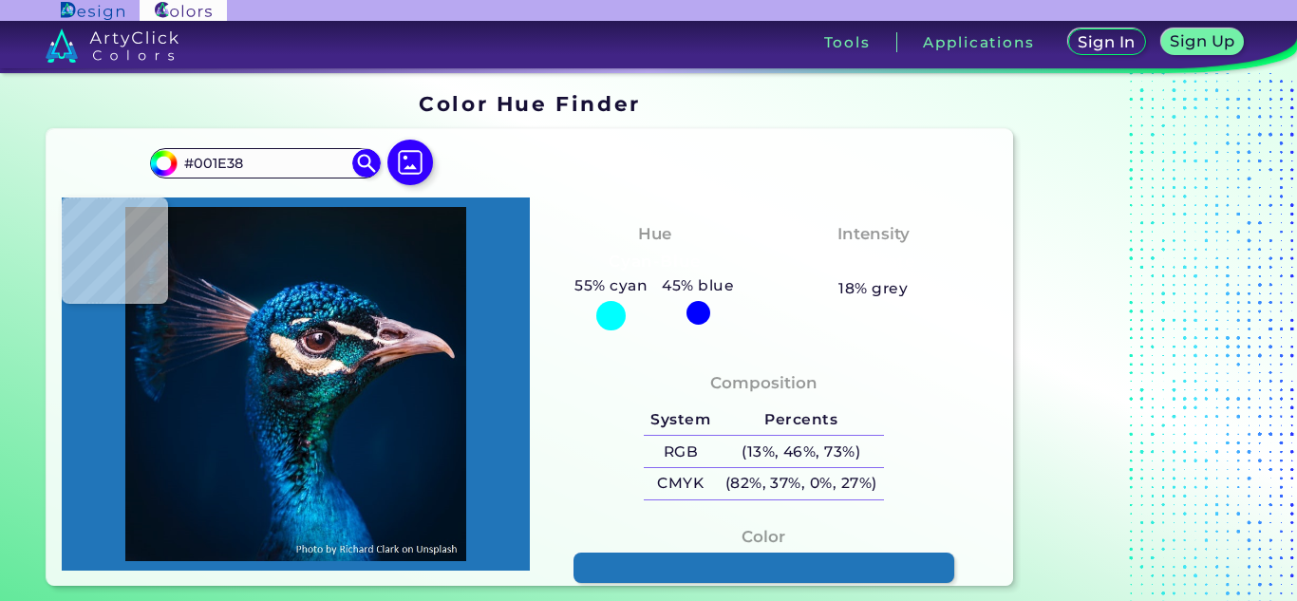
type input "#001C32"
type input "#001b31"
type input "#001B31"
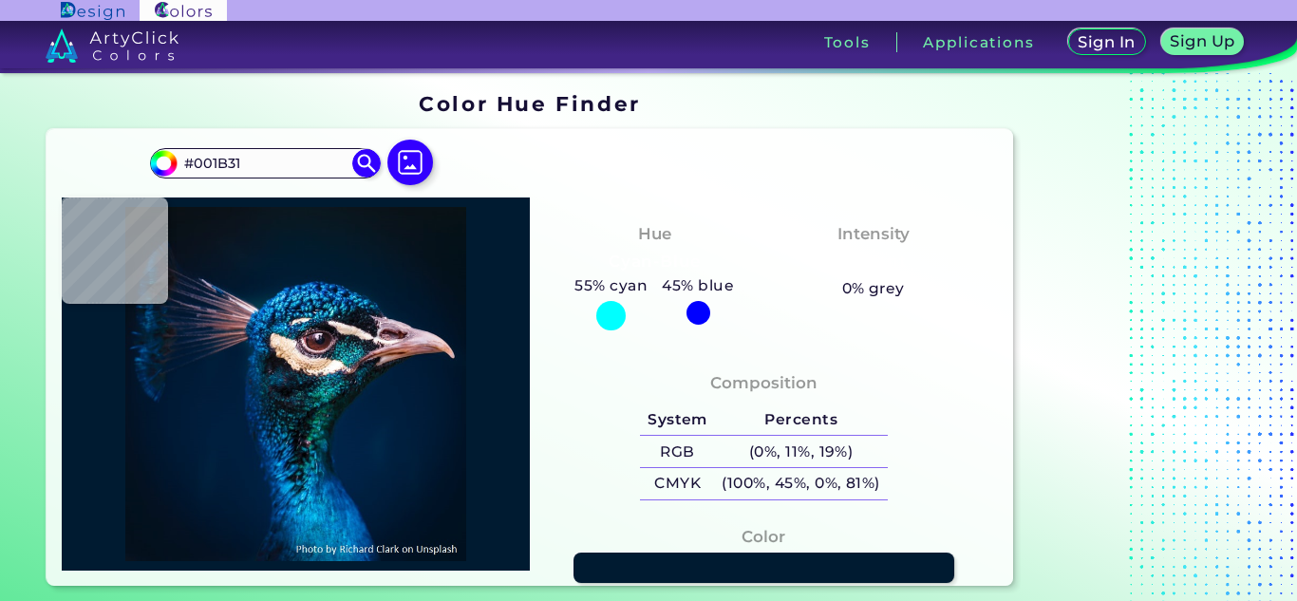
type input "#001c32"
type input "#001C32"
type input "#001d38"
type input "#001D38"
type input "#011d35"
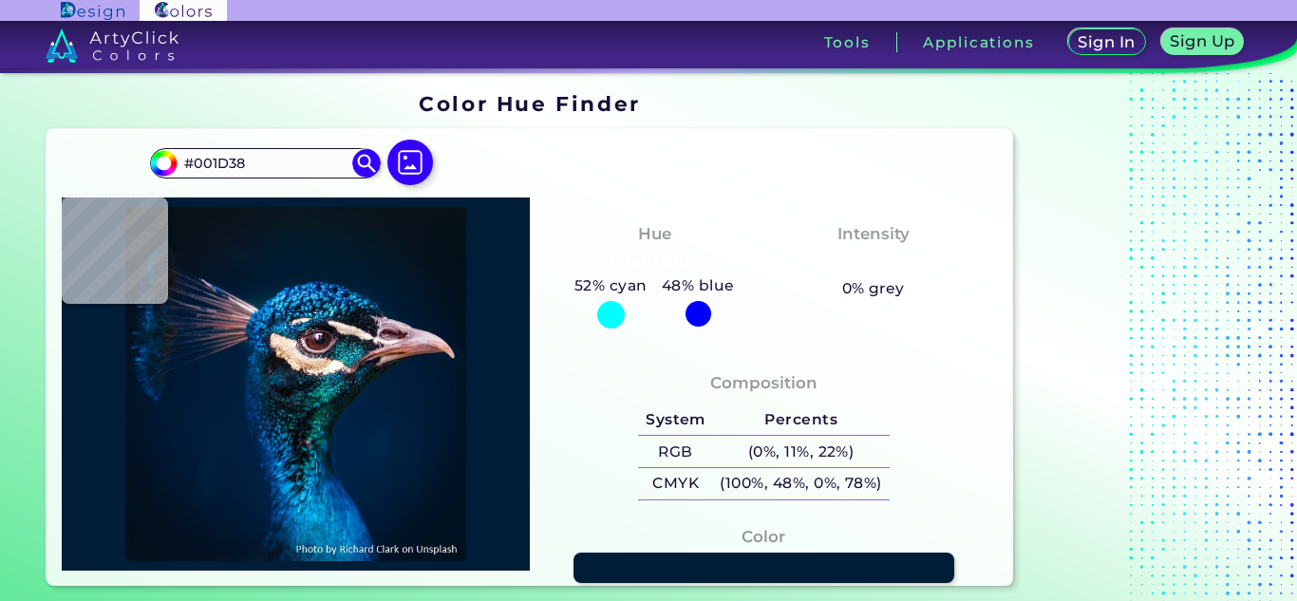
type input "#011D35"
type input "#011931"
type input "#02182d"
type input "#02182D"
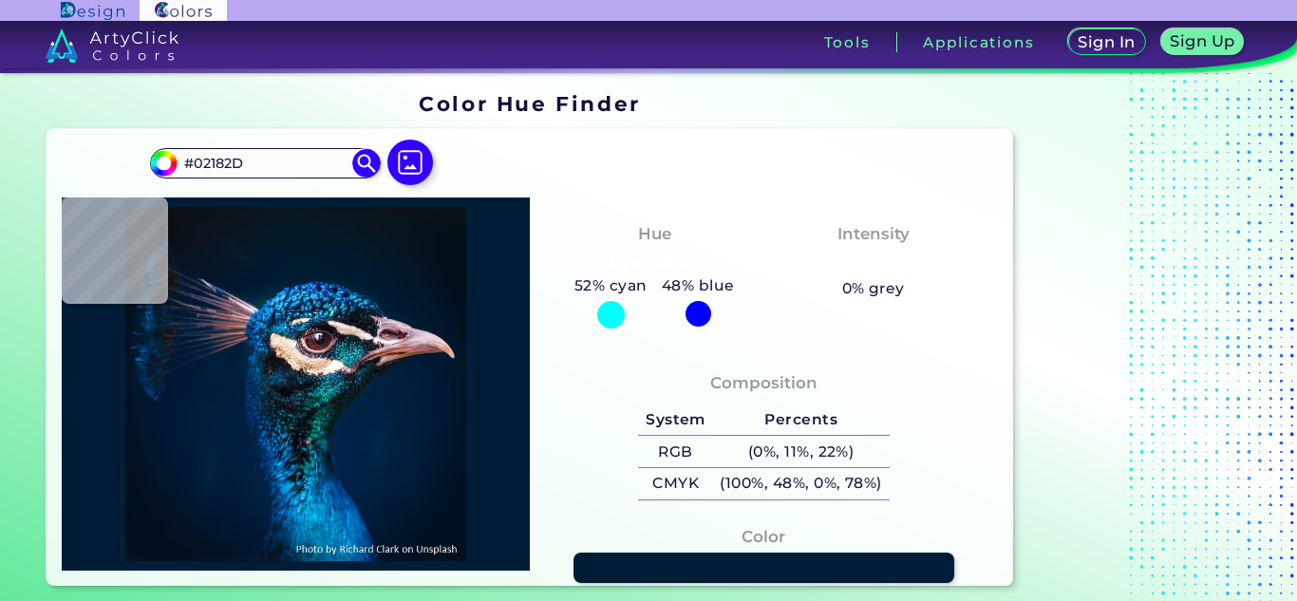
type input "#011a32"
type input "#011A32"
type input "#133259"
type input "#4e475f"
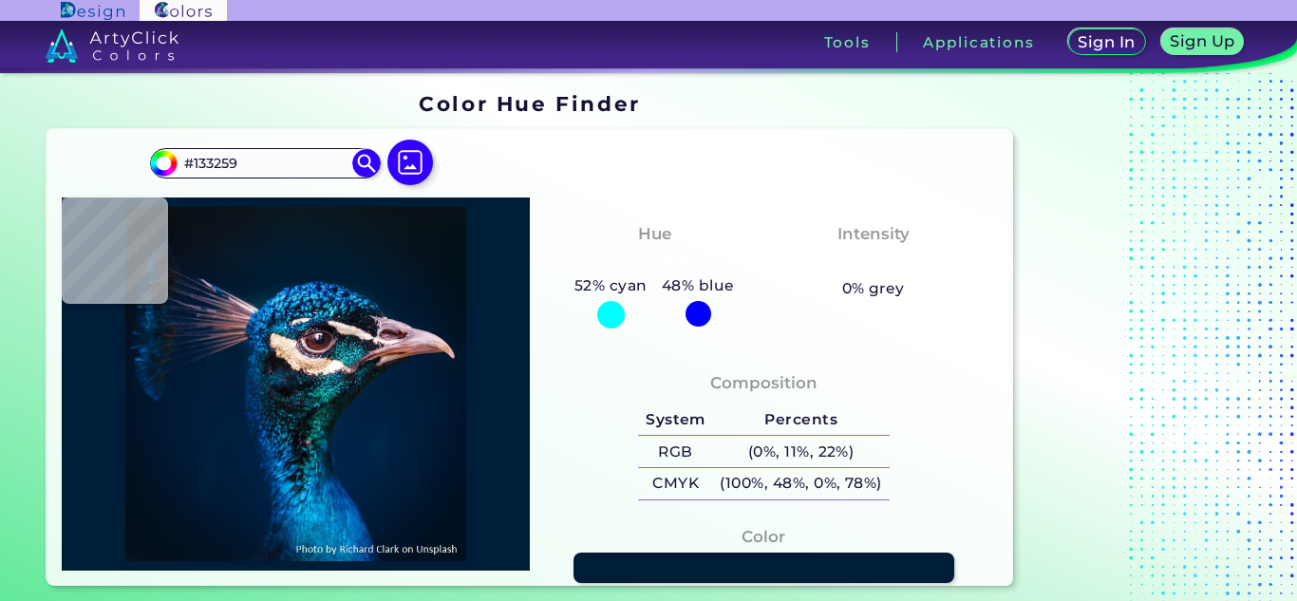
type input "#4E475F"
type input "#1a2843"
type input "#1A2843"
type input "#0b1b36"
type input "#0B1B36"
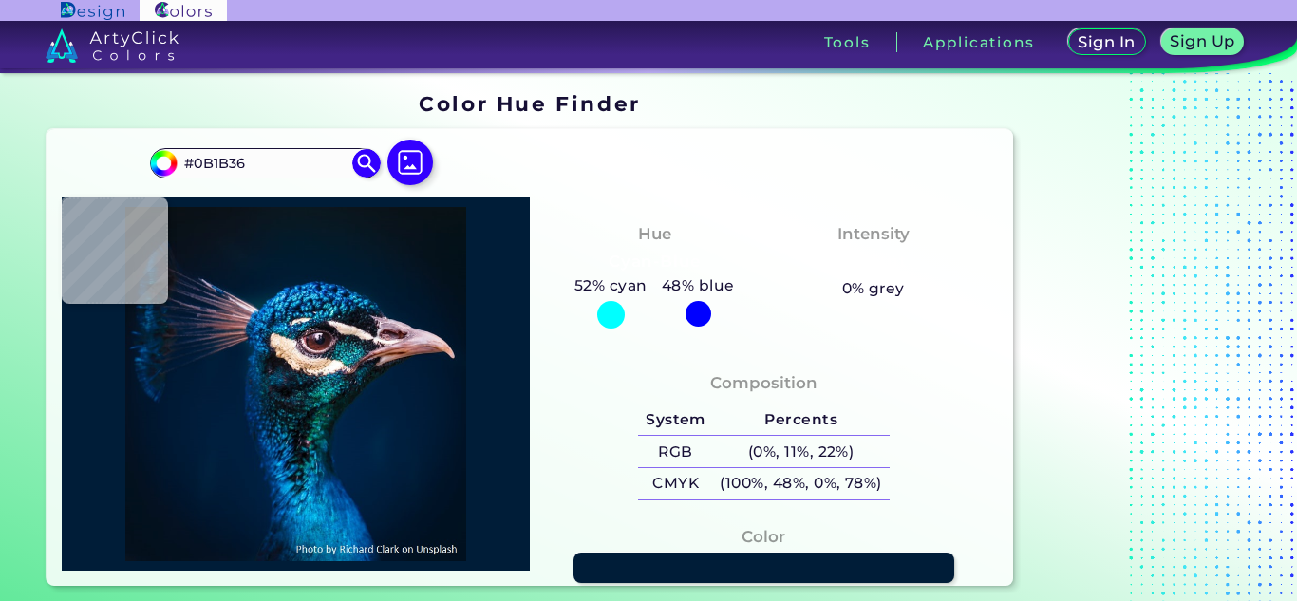
type input "#051c39"
type input "#051C39"
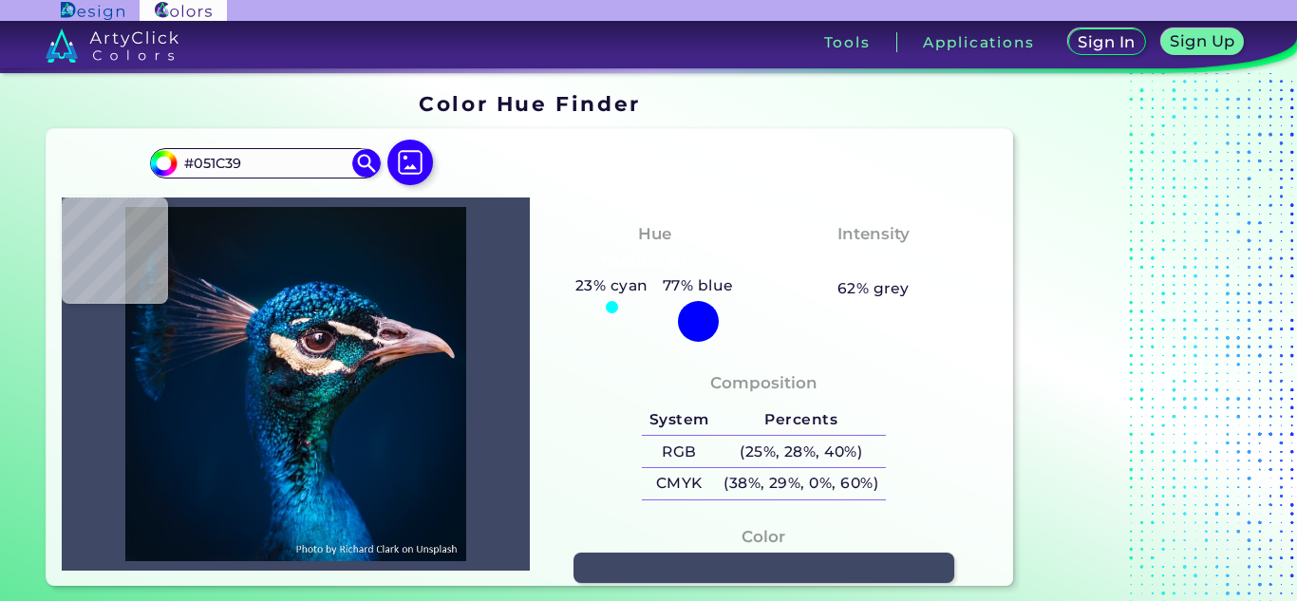
type input "#3f4865"
type input "#3F4865"
type input "#474964"
type input "#021a35"
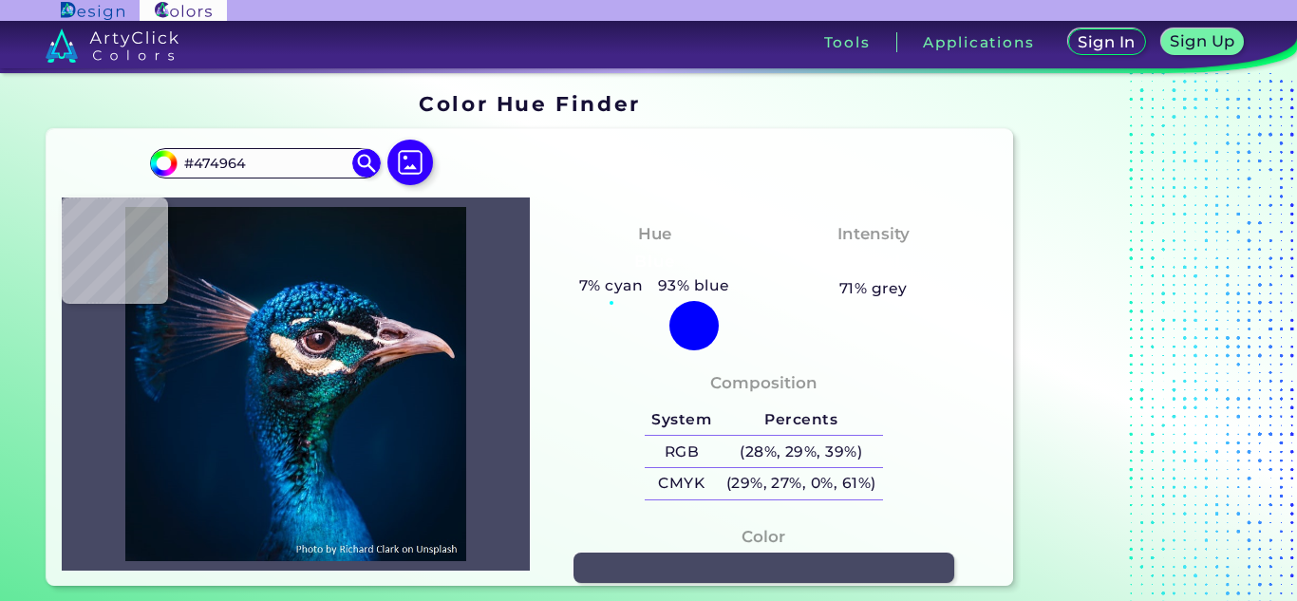
type input "#021A35"
type input "#061932"
type input "#00162e"
type input "#00162E"
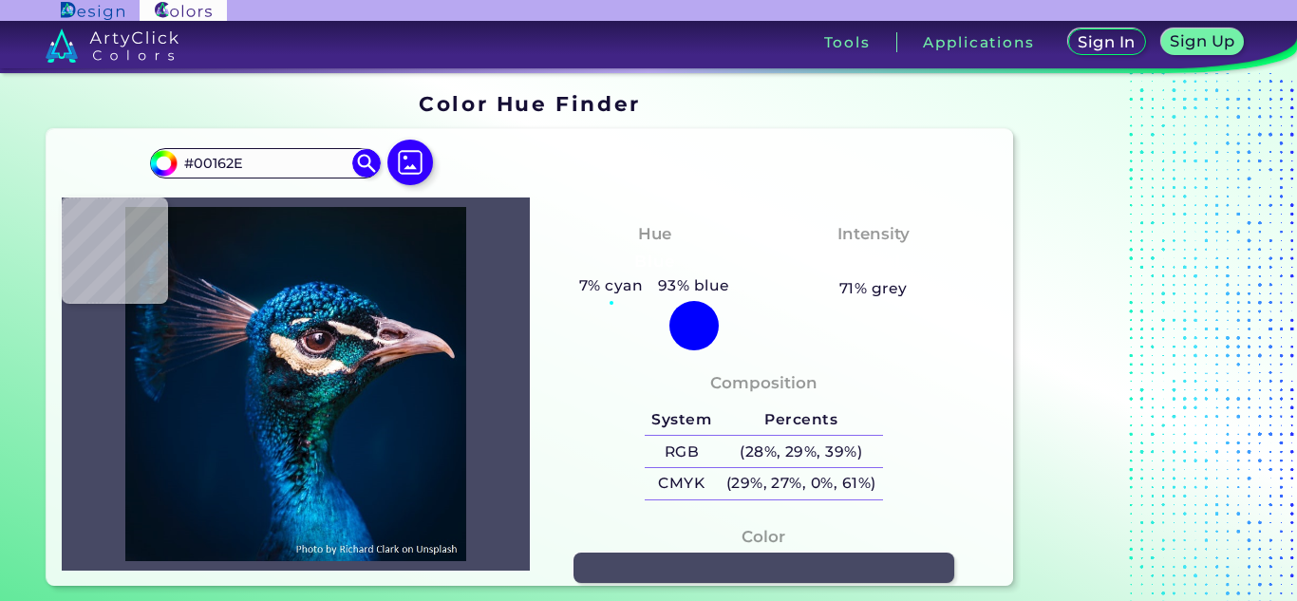
type input "#011631"
type input "#051a35"
type input "#051A35"
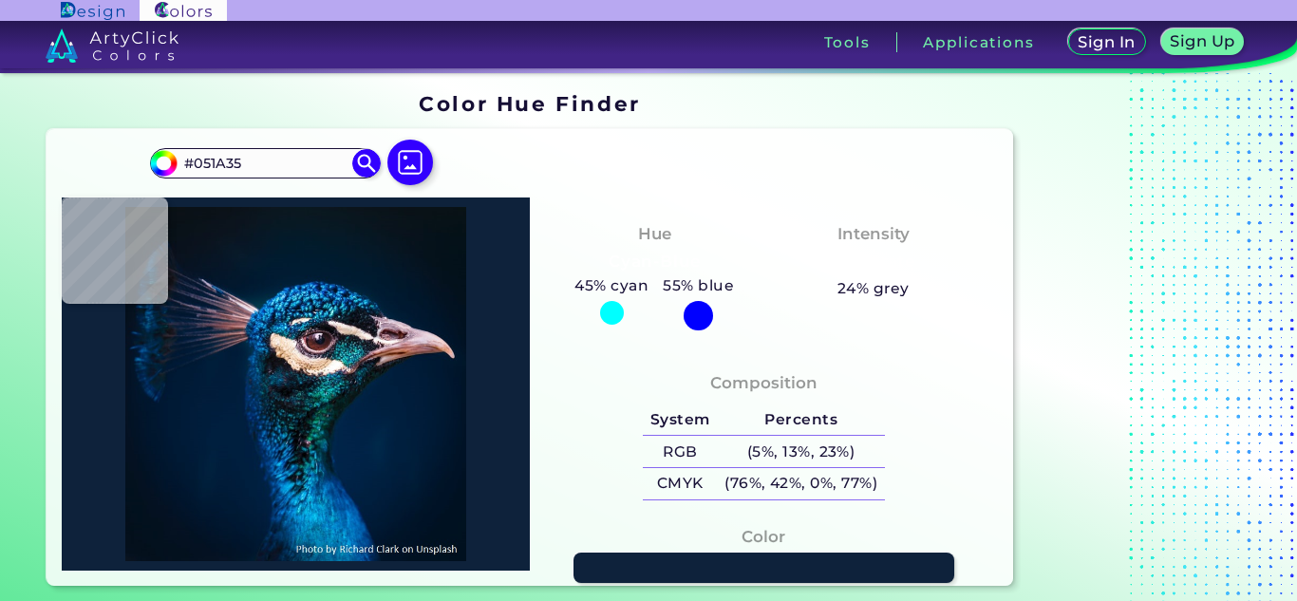
type input "#0e223b"
type input "#0E223B"
type input "#001731"
type input "#041d38"
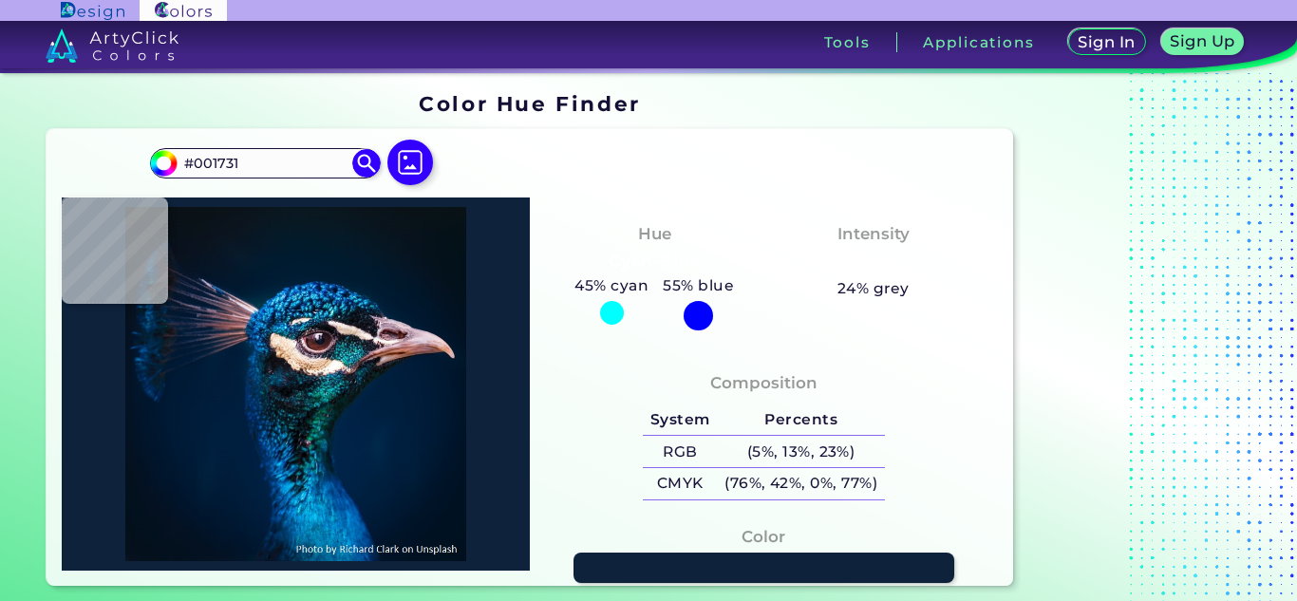
type input "#041D38"
type input "#0d1d39"
type input "#0D1D39"
type input "#272d45"
type input "#272D45"
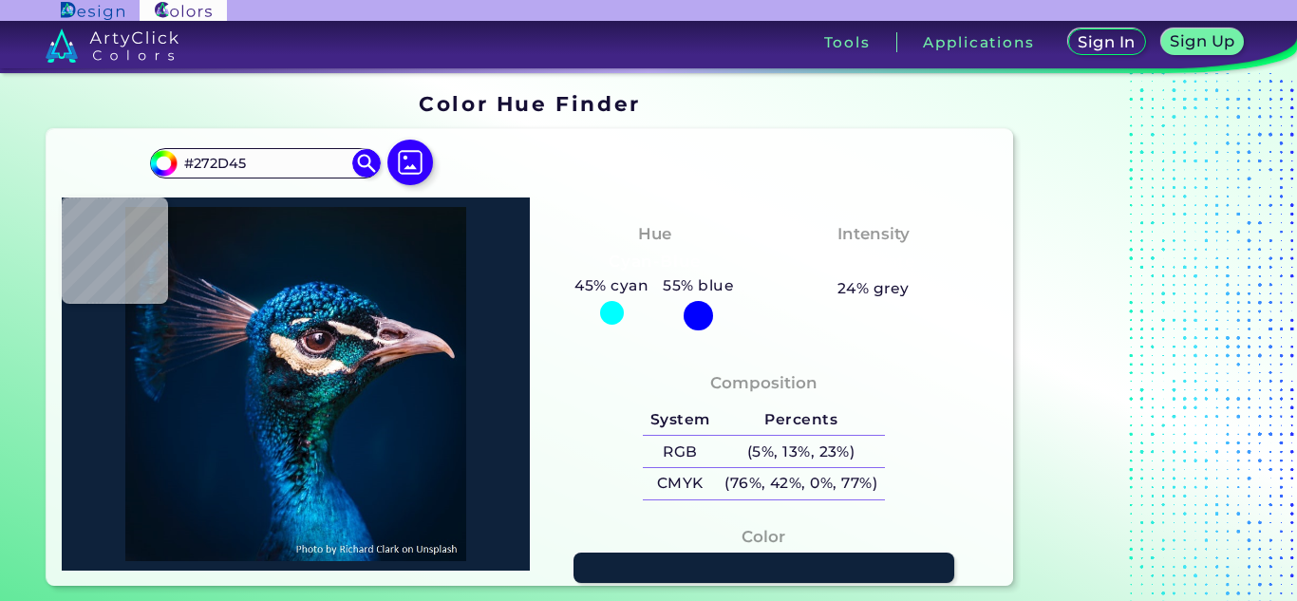
type input "#0f1b1e"
type input "#0F1B1E"
type input "#071c28"
type input "#071C28"
type input "#06111c"
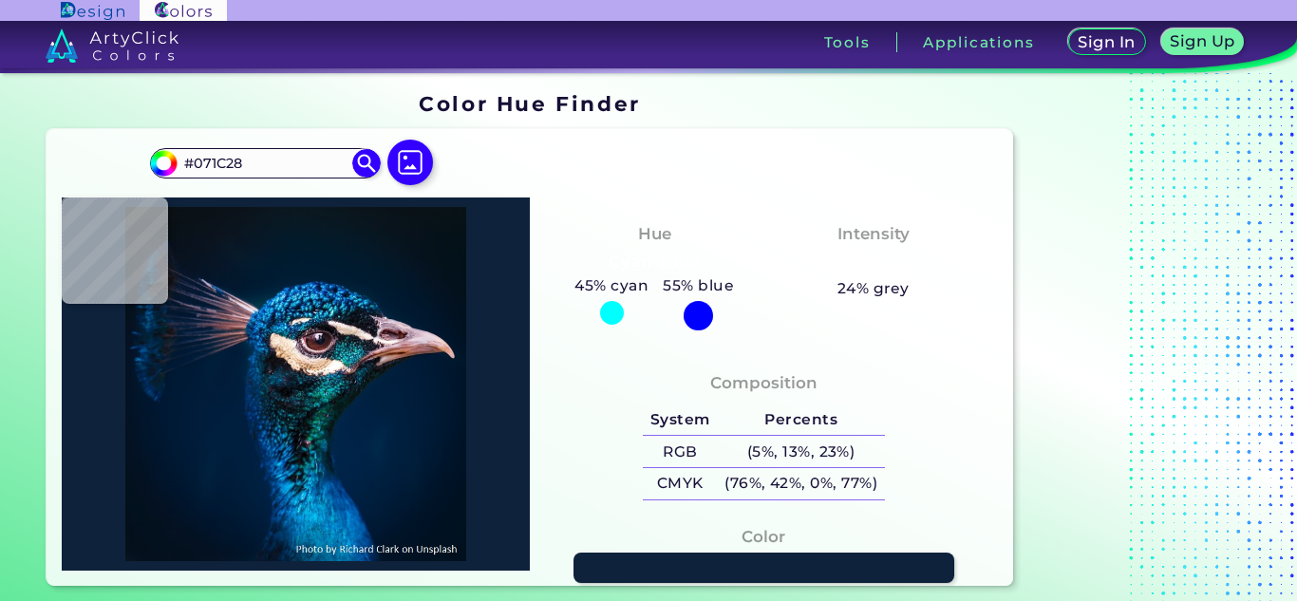
type input "#06111C"
type input "#0a121f"
type input "#0A121F"
type input "#090f1b"
type input "#090F1B"
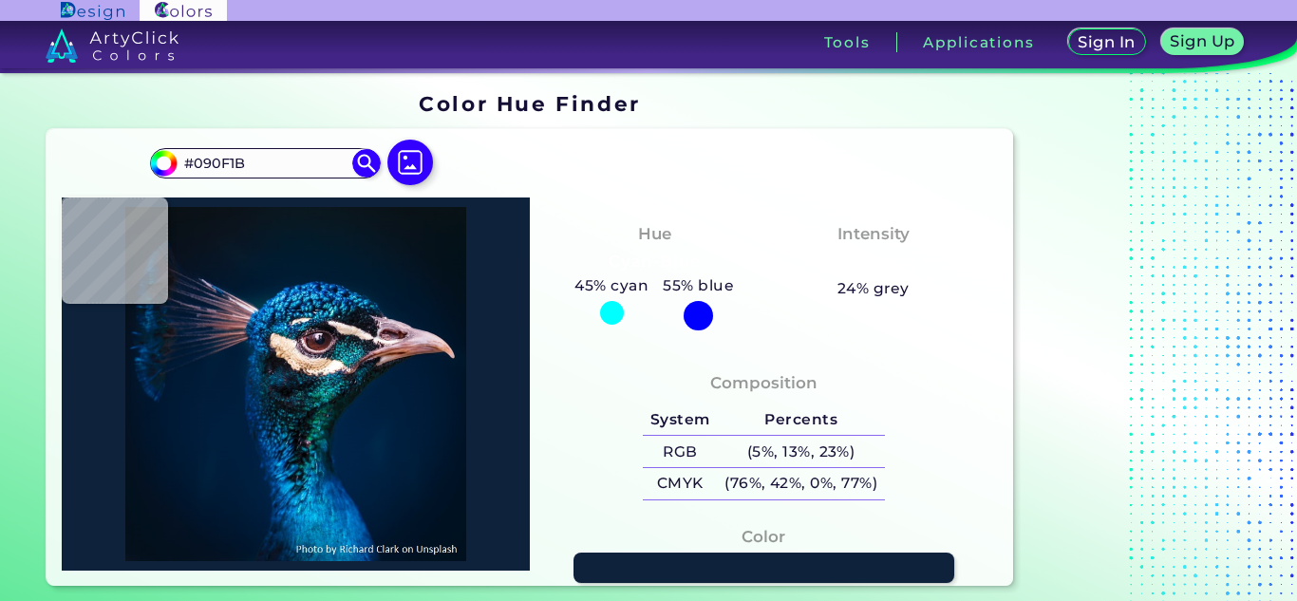
type input "#0a1220"
type input "#0A1220"
type input "#0a1624"
type input "#0A1624"
type input "#021e33"
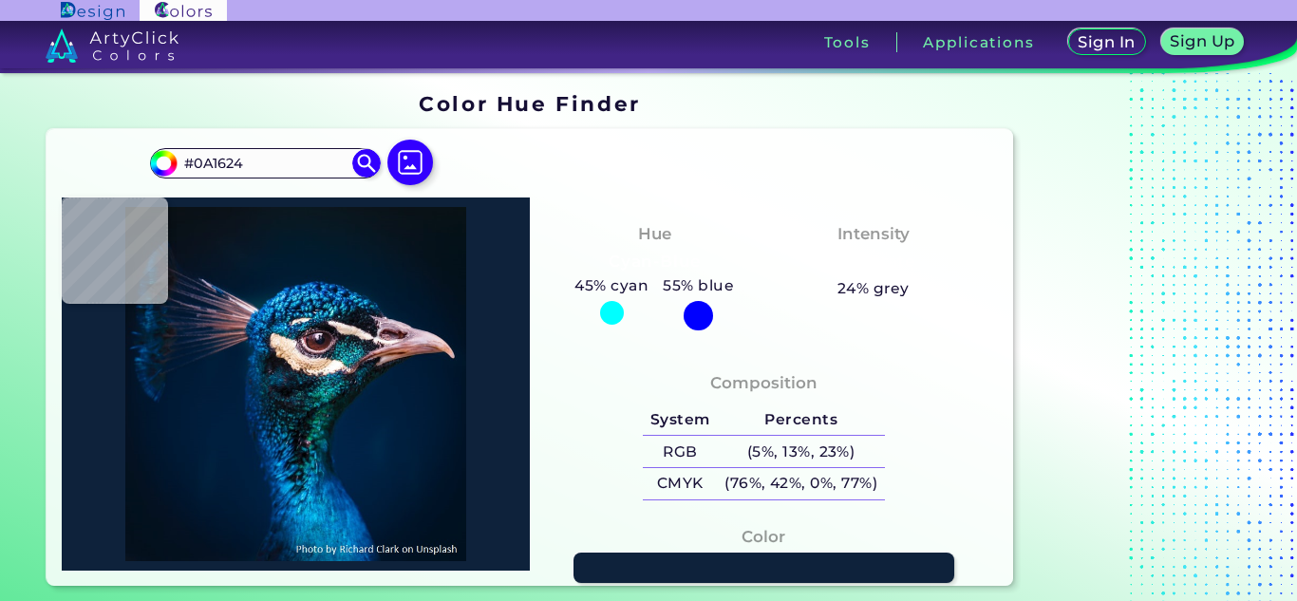
type input "#021E33"
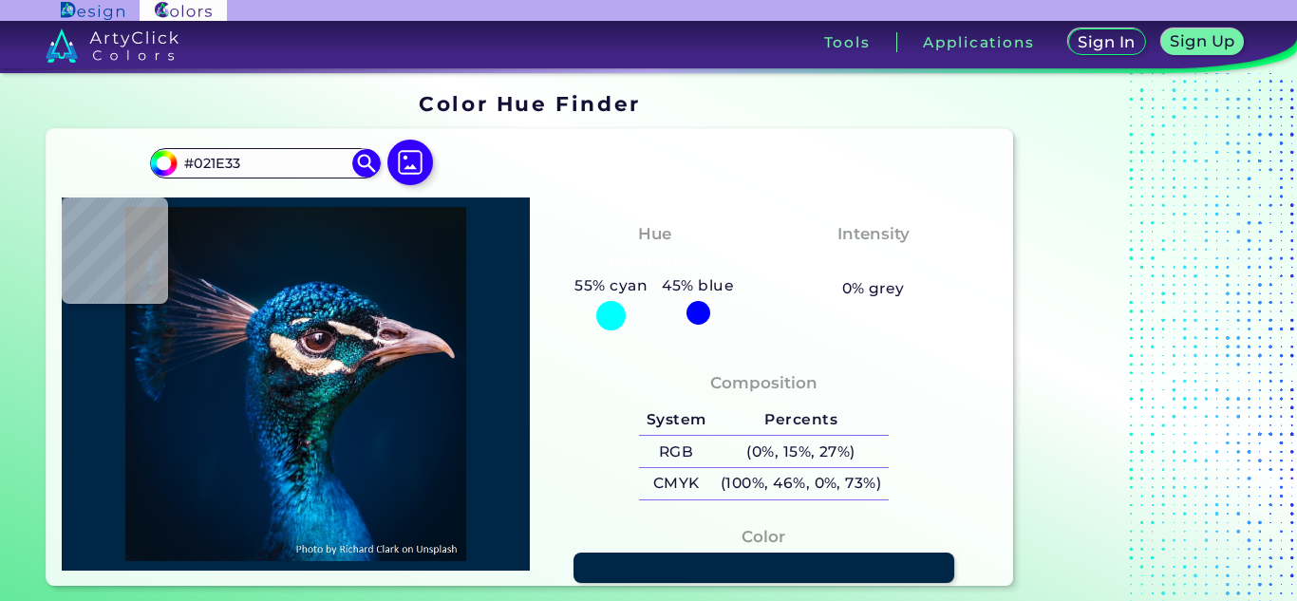
type input "#002646"
type input "#02132a"
type input "#02132A"
type input "#031426"
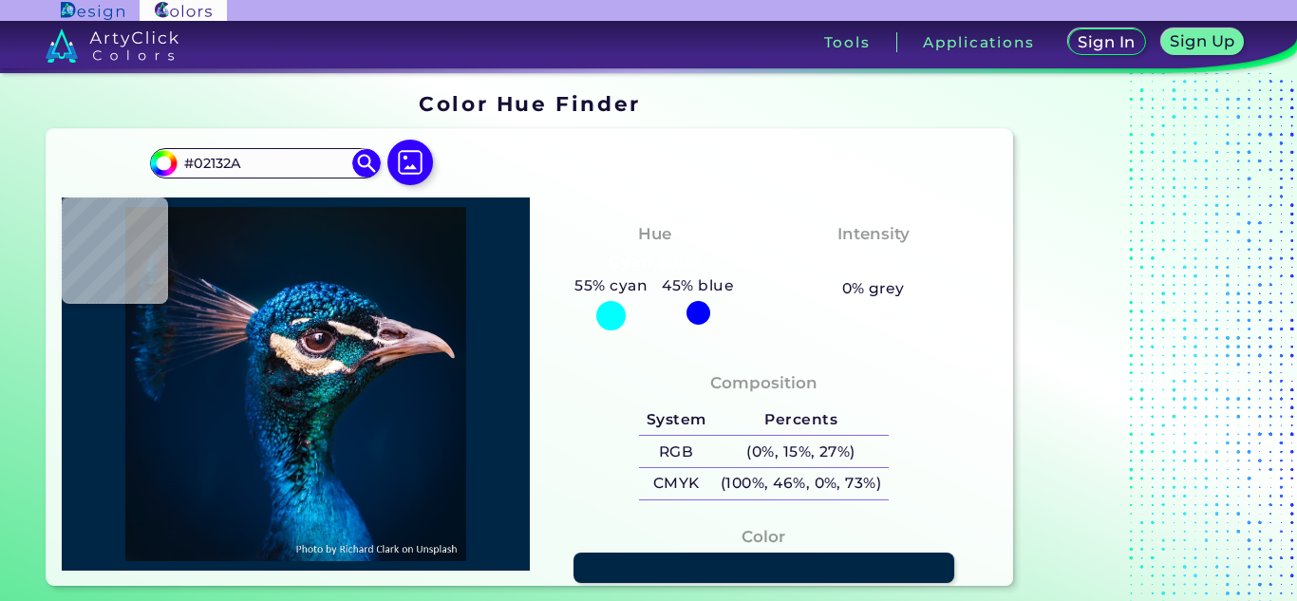
type input "#031426"
type input "#031225"
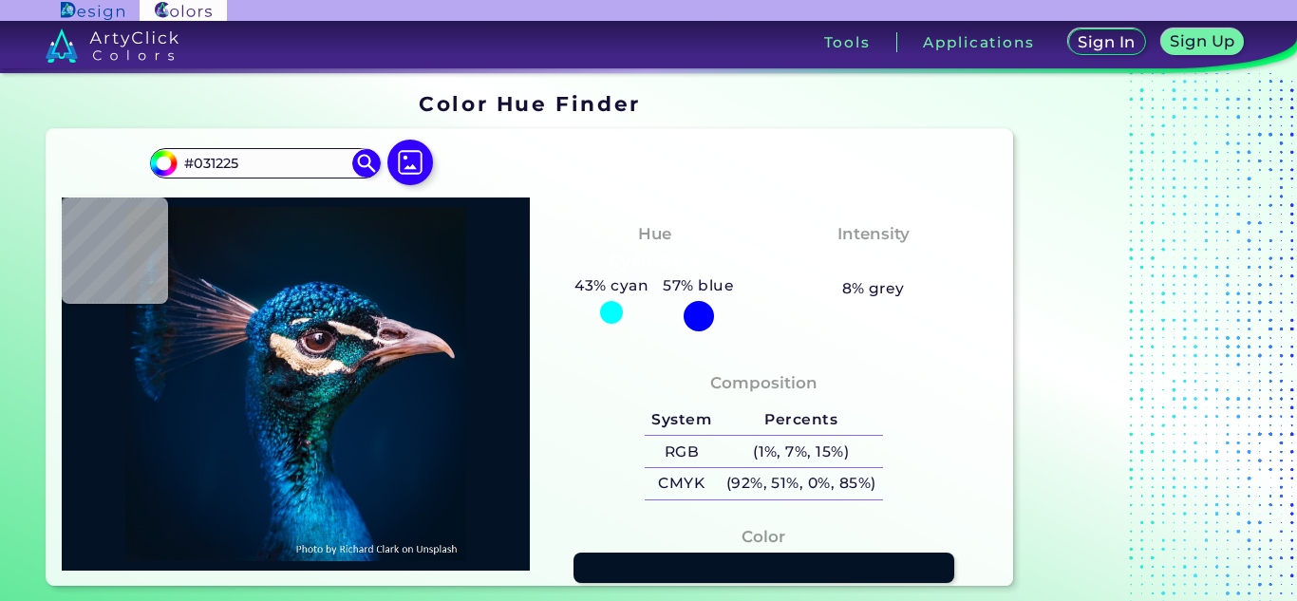
type input "#051225"
type input "#000000"
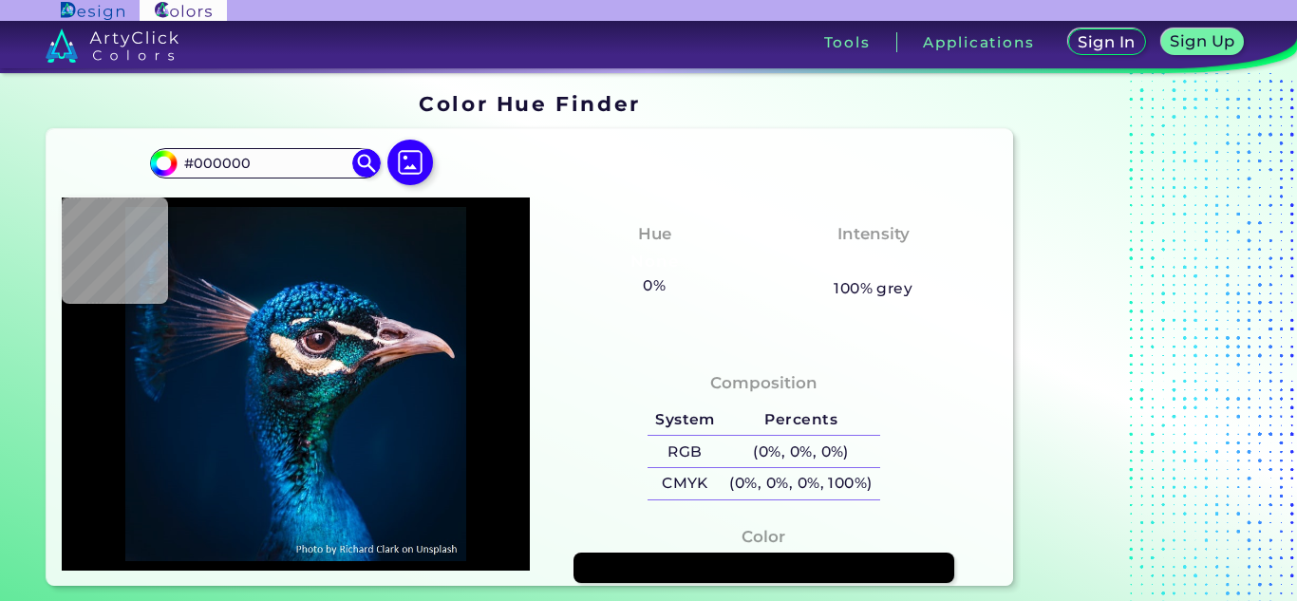
click at [71, 353] on img at bounding box center [295, 384] width 449 height 354
click at [291, 162] on input "#000000" at bounding box center [266, 164] width 177 height 26
type input "#"
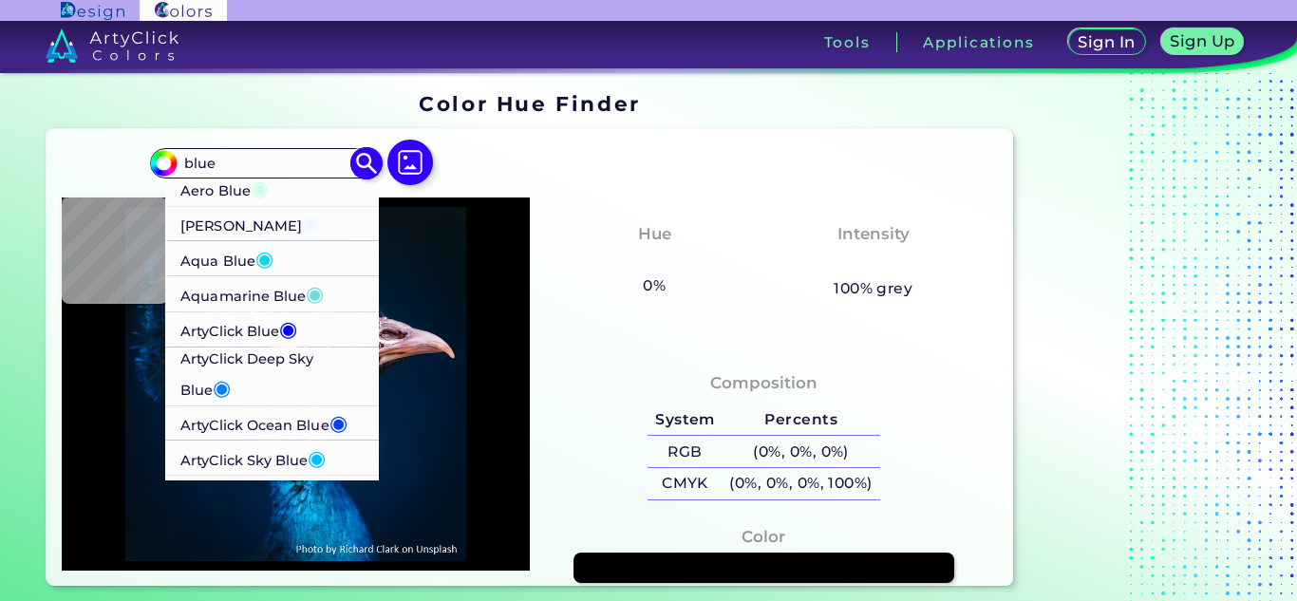
type input "blue"
click at [252, 219] on p "Alice Blue ◉" at bounding box center [251, 223] width 140 height 35
type input "#f0f8ff"
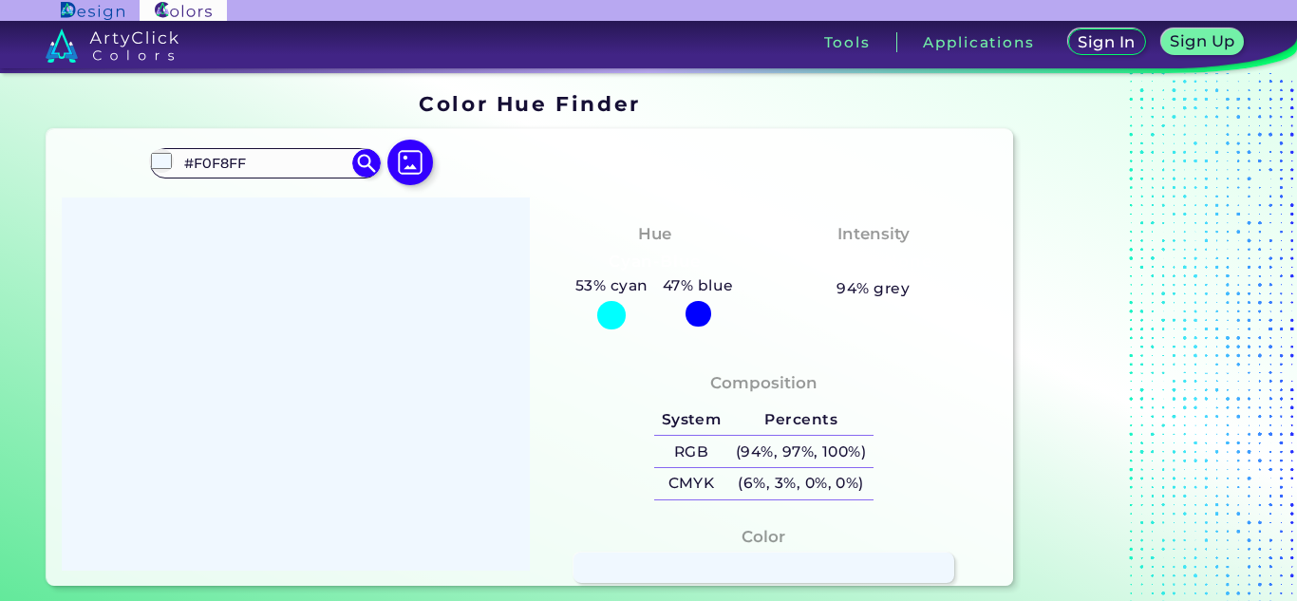
click at [617, 319] on div at bounding box center [611, 315] width 28 height 28
click at [728, 424] on h5 "Percents" at bounding box center [800, 420] width 145 height 31
click at [687, 419] on h5 "System" at bounding box center [691, 420] width 74 height 31
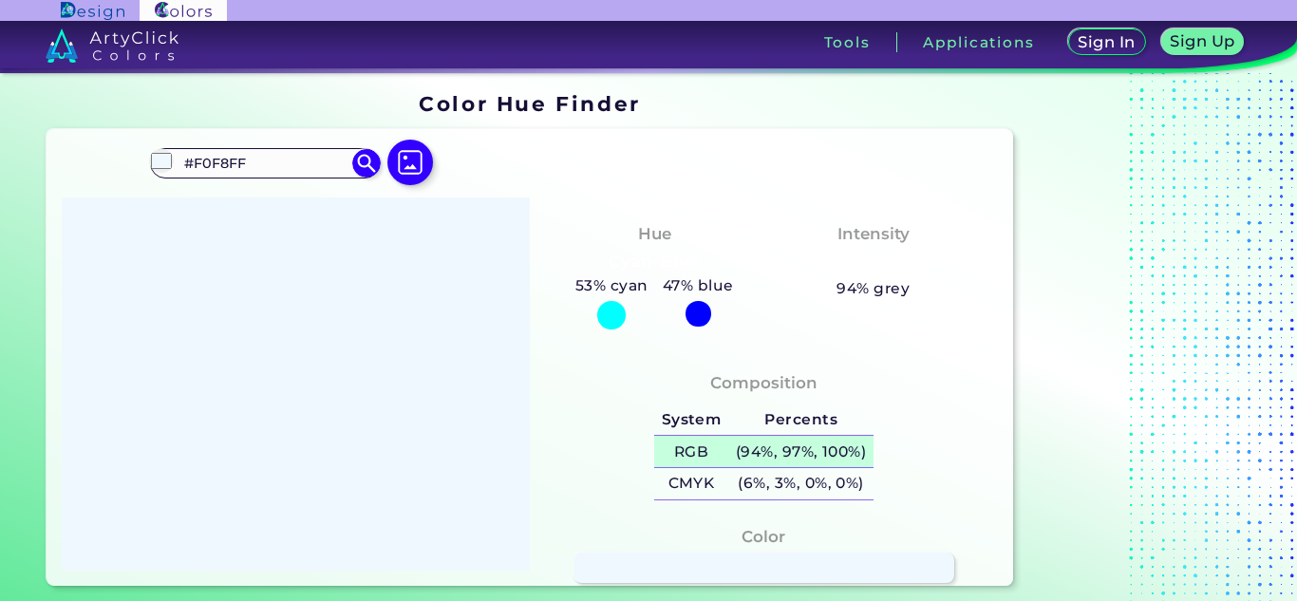
click at [731, 455] on h5 "(94%, 97%, 100%)" at bounding box center [800, 451] width 145 height 31
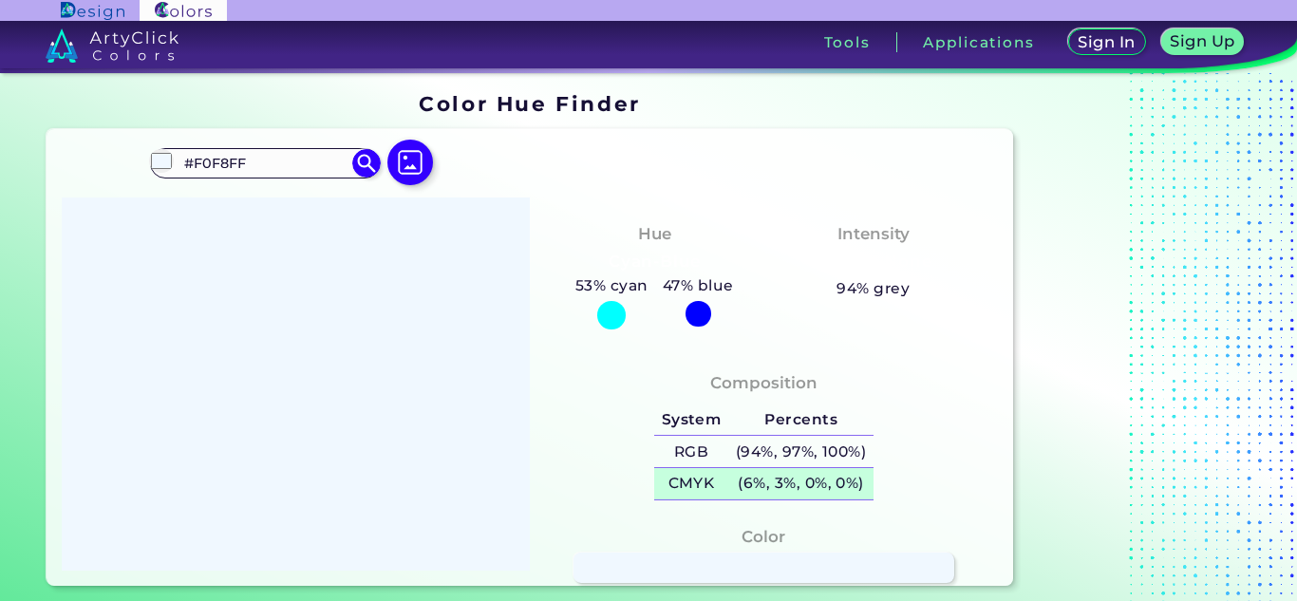
click at [728, 480] on h5 "(6%, 3%, 0%, 0%)" at bounding box center [800, 483] width 145 height 31
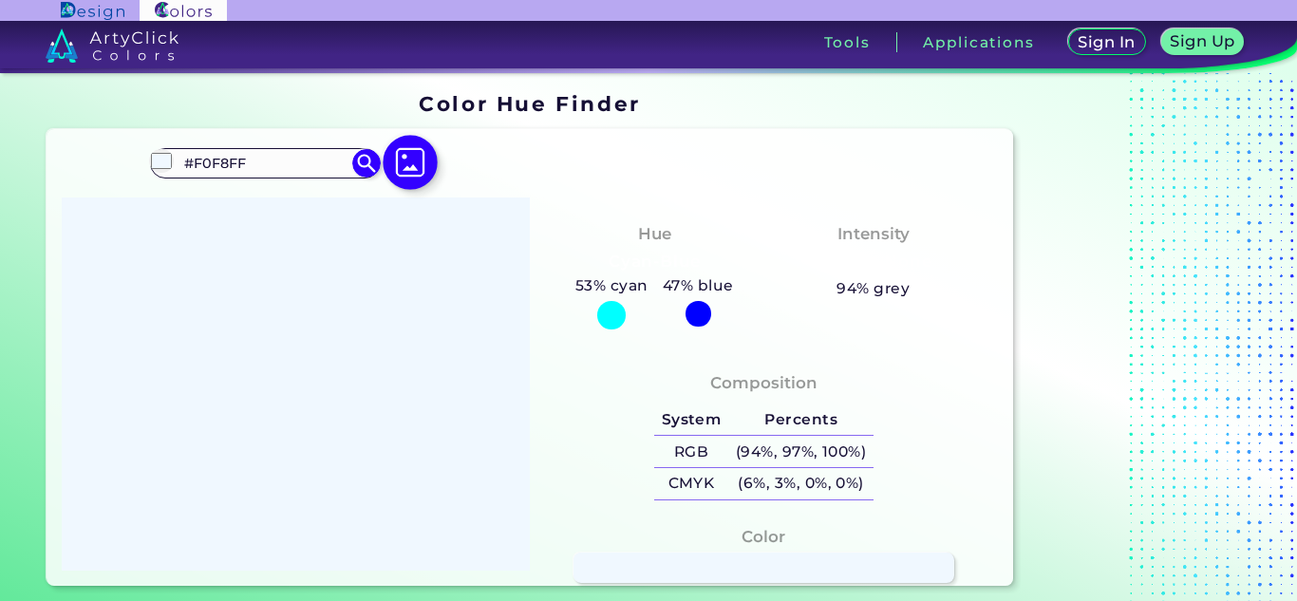
click at [421, 162] on img at bounding box center [411, 162] width 55 height 55
click at [0, 0] on input "file" at bounding box center [0, 0] width 0 height 0
click at [262, 169] on input "#F0F8FF" at bounding box center [266, 164] width 177 height 26
type input "#"
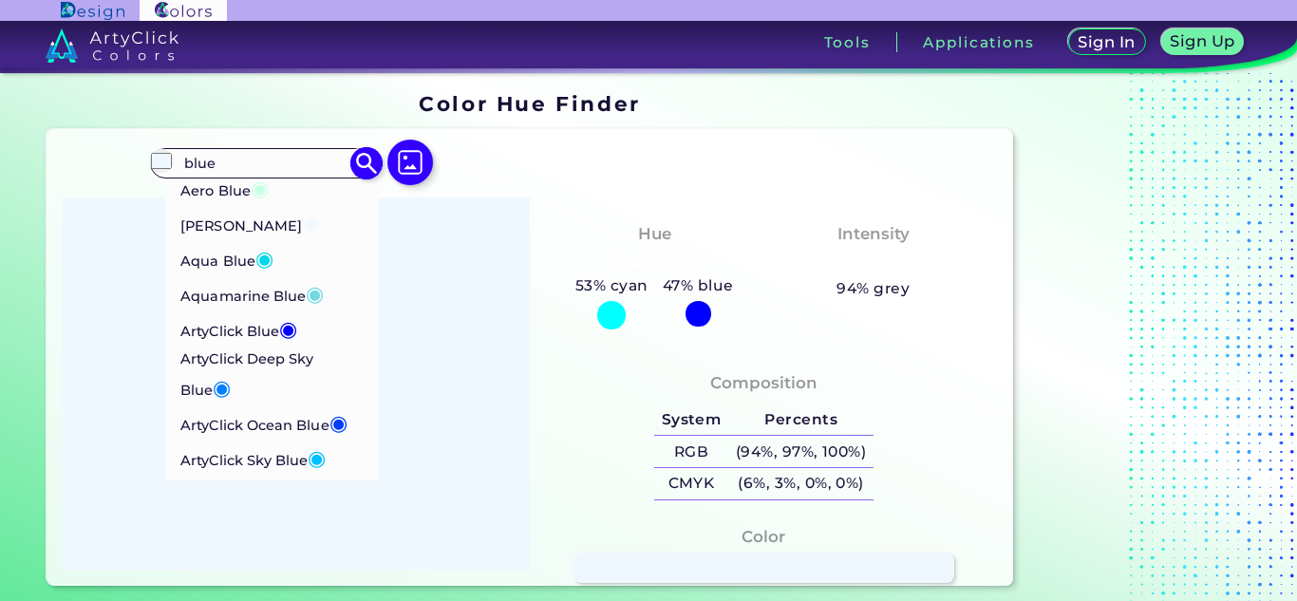
type input "blue"
click at [270, 258] on span "◉" at bounding box center [264, 258] width 18 height 25
type input "#02d8e9"
type input "#02D8E9"
